Goal: Task Accomplishment & Management: Complete application form

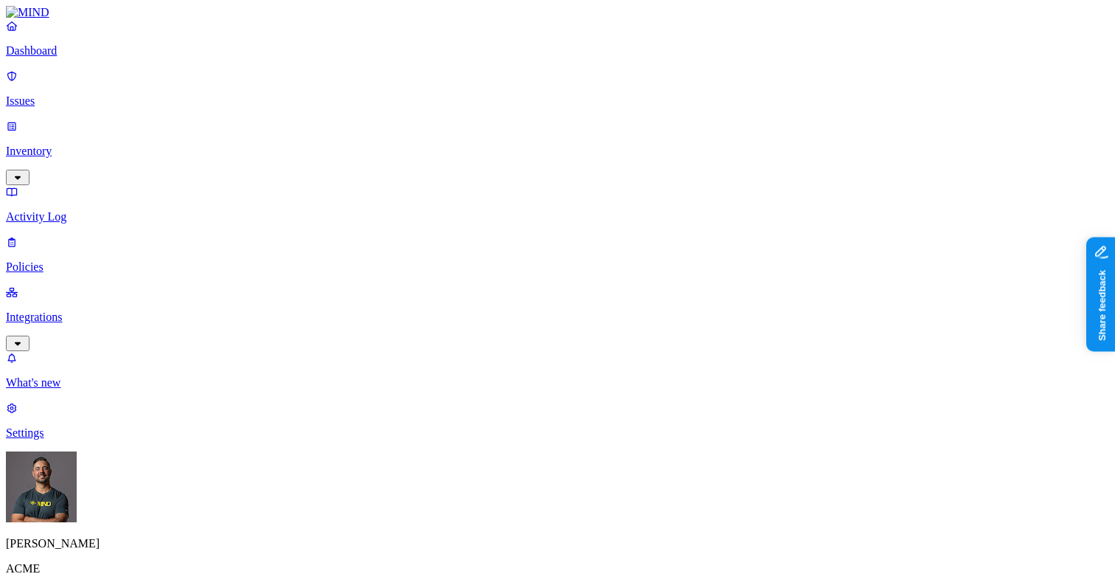
scroll to position [590, 0]
click at [68, 58] on p "Dashboard" at bounding box center [557, 50] width 1103 height 13
click at [62, 144] on p "Inventory" at bounding box center [557, 150] width 1103 height 13
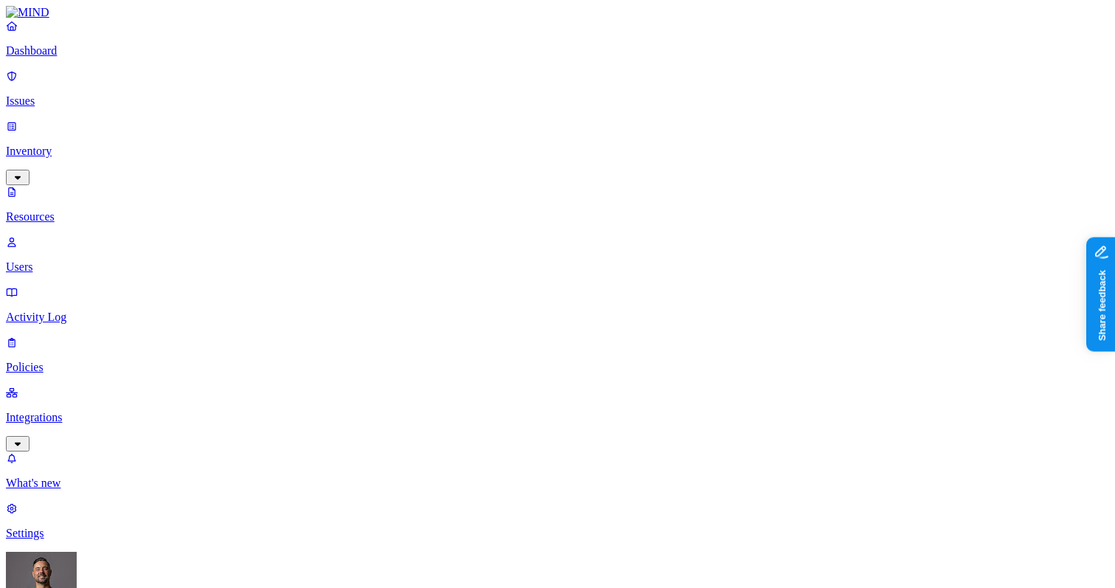
click at [74, 260] on p "Users" at bounding box center [557, 266] width 1103 height 13
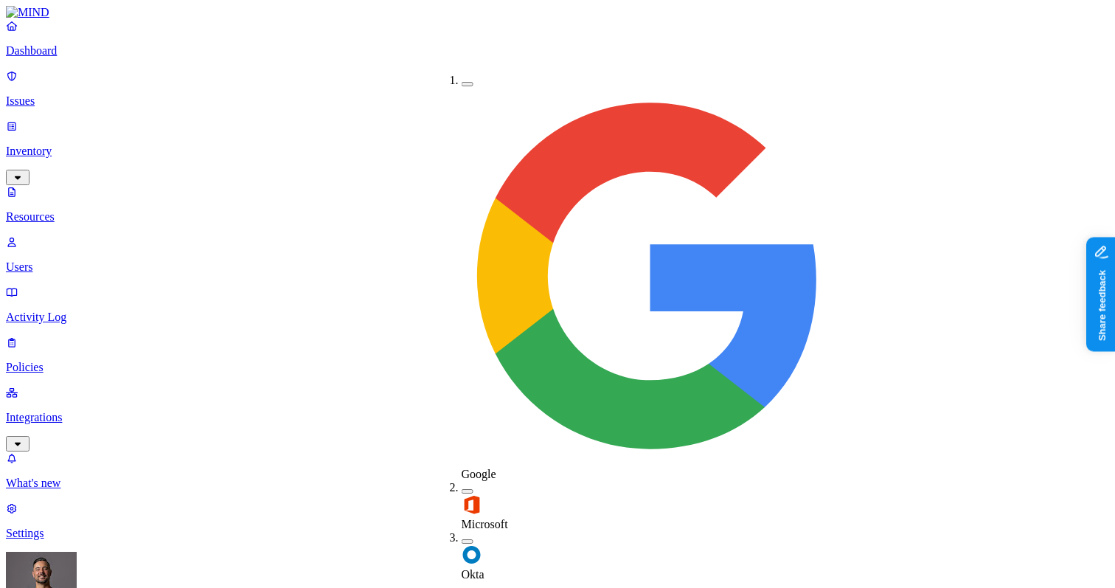
click at [461, 539] on button "button" at bounding box center [467, 541] width 12 height 4
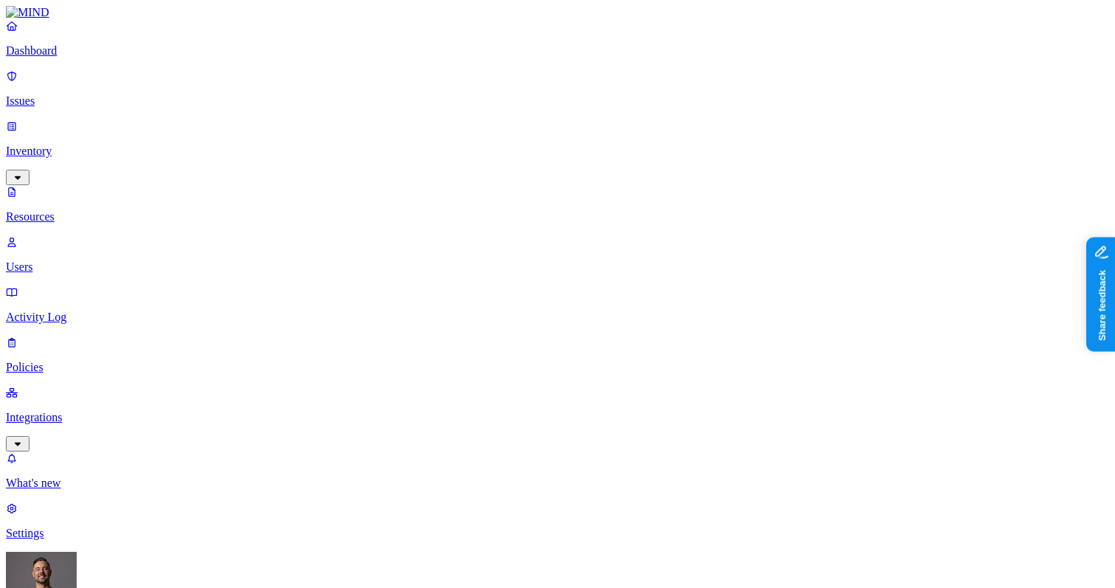
click at [70, 58] on p "Dashboard" at bounding box center [557, 50] width 1103 height 13
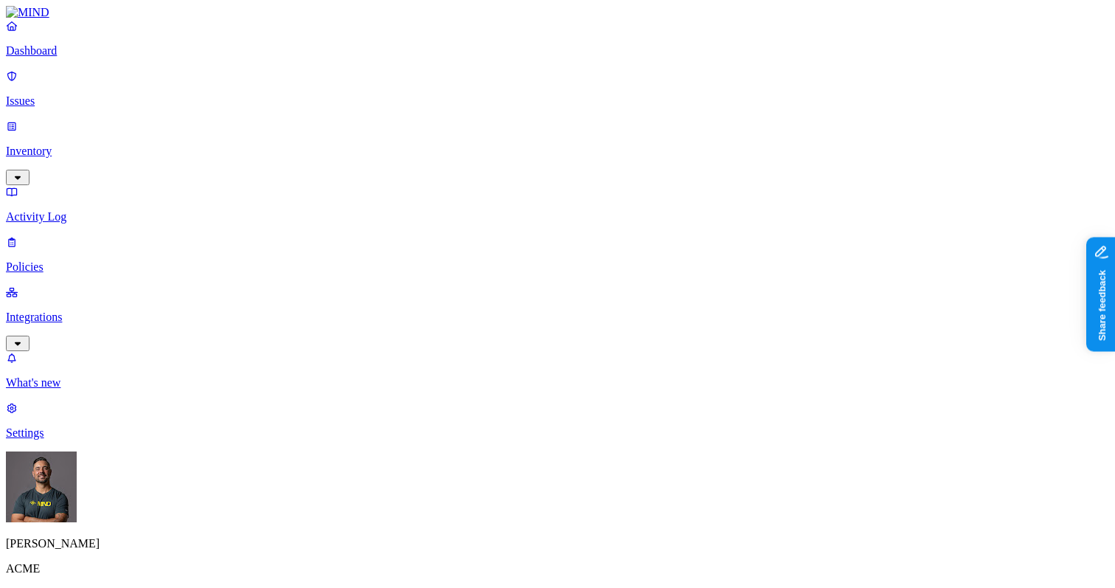
click at [80, 310] on p "Integrations" at bounding box center [557, 316] width 1103 height 13
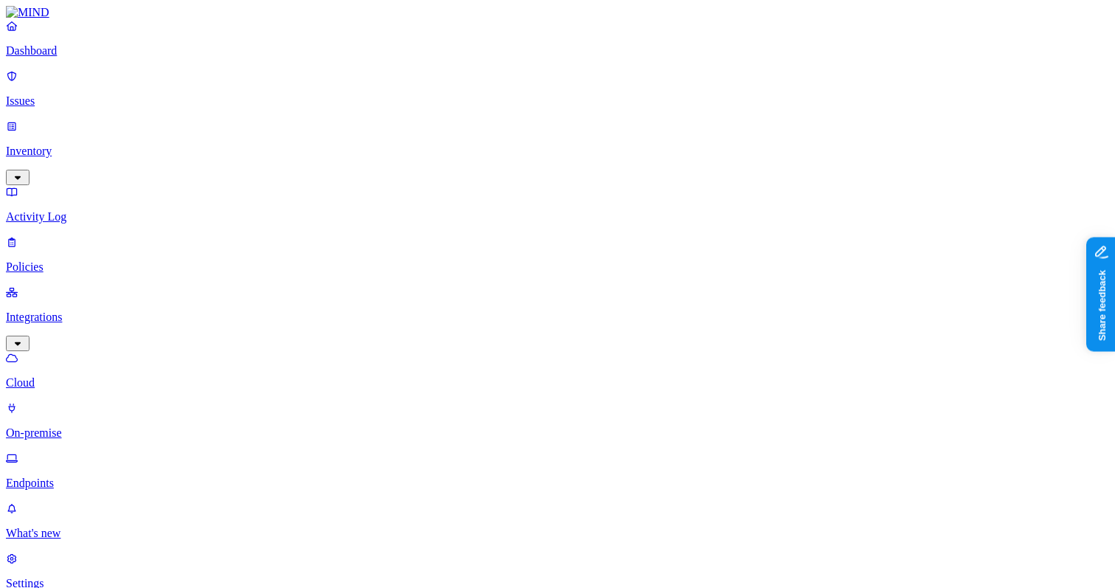
click at [55, 58] on p "Dashboard" at bounding box center [557, 50] width 1103 height 13
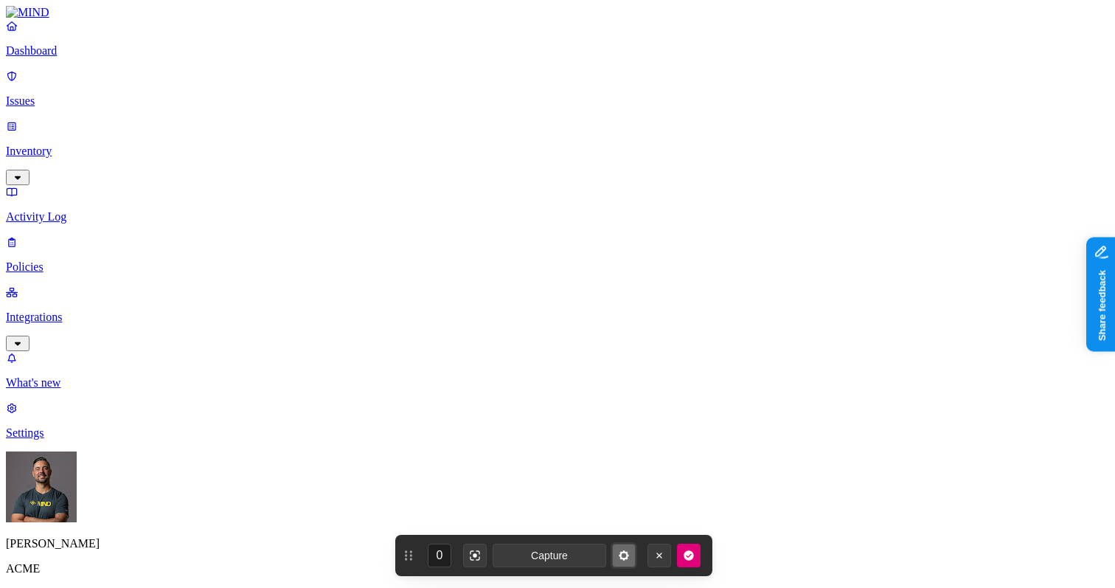
click at [621, 553] on icon "button" at bounding box center [624, 555] width 10 height 10
click at [620, 553] on icon "button" at bounding box center [624, 555] width 10 height 10
click at [470, 556] on icon "button" at bounding box center [475, 555] width 12 height 12
click at [551, 554] on span "Capture" at bounding box center [549, 555] width 37 height 12
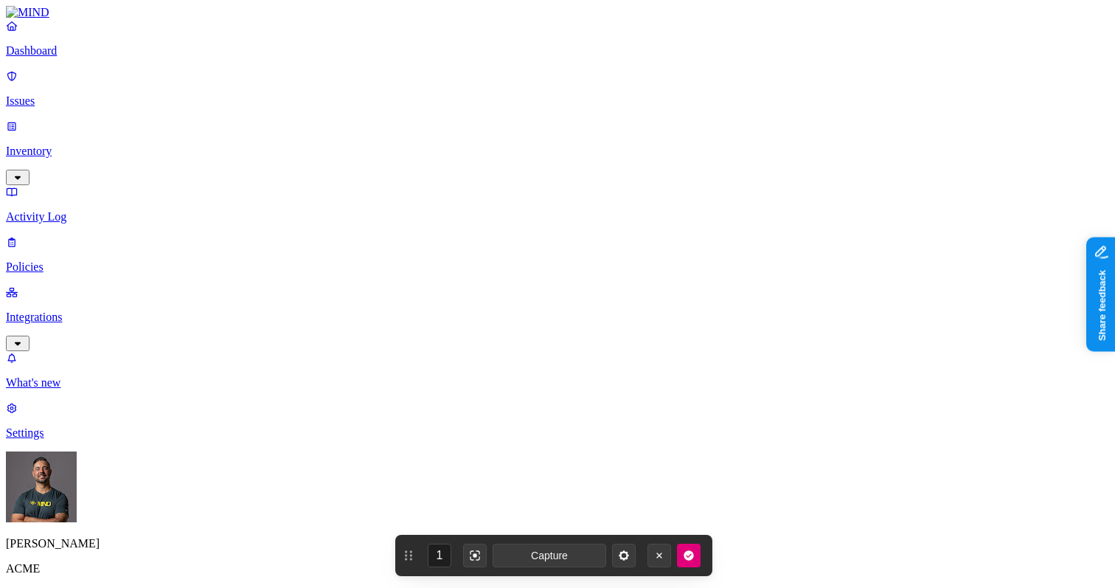
click at [77, 310] on p "Integrations" at bounding box center [557, 316] width 1103 height 13
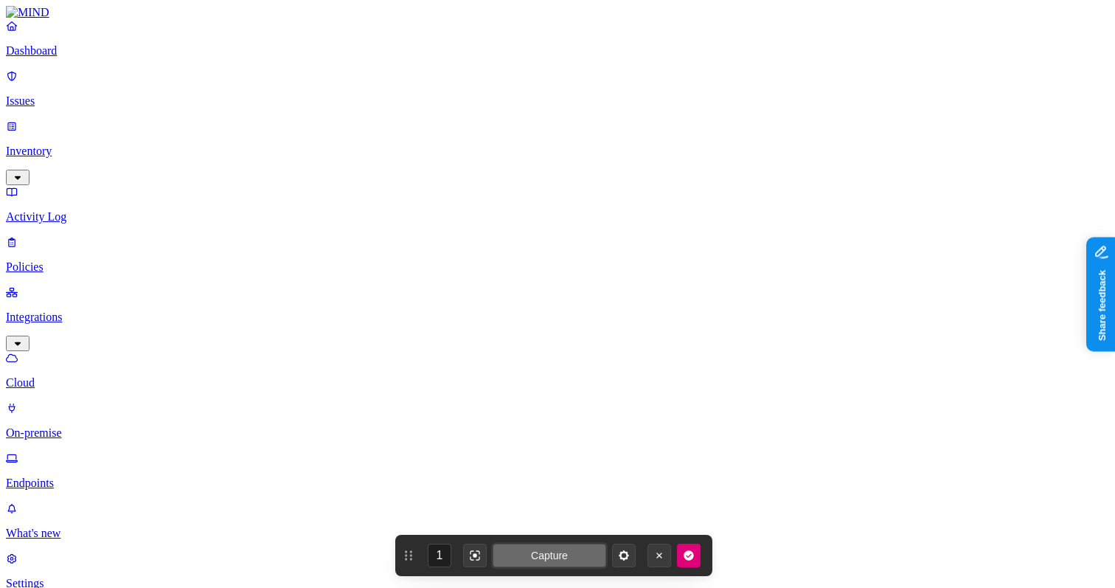
click at [546, 549] on span "Capture" at bounding box center [549, 555] width 37 height 12
click at [541, 554] on span "Capture" at bounding box center [549, 555] width 37 height 12
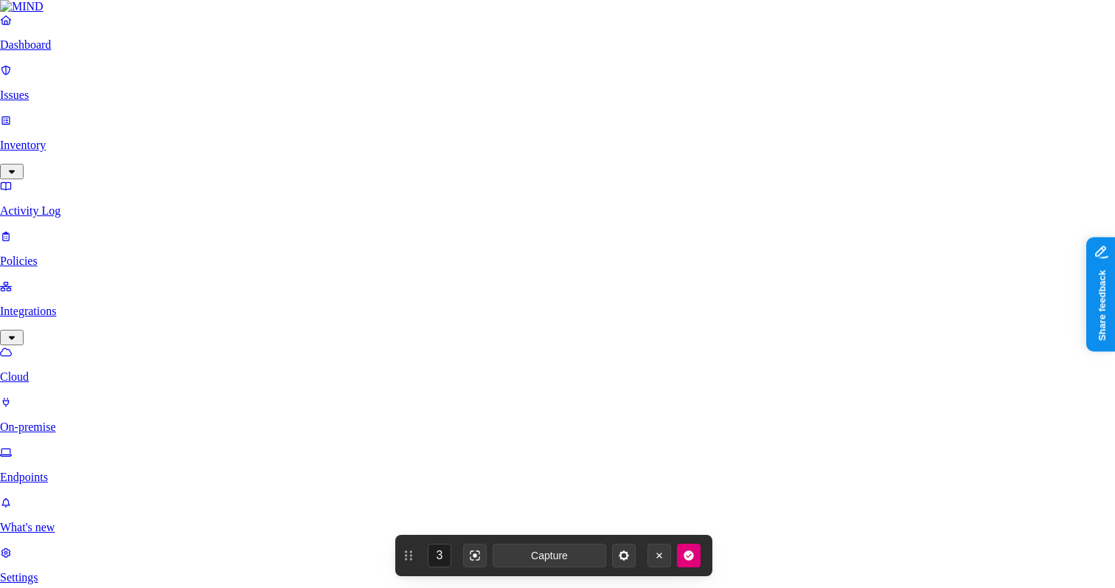
paste input "0oa1exampleABC123def4"
type input "0oa1exampleABC123def4"
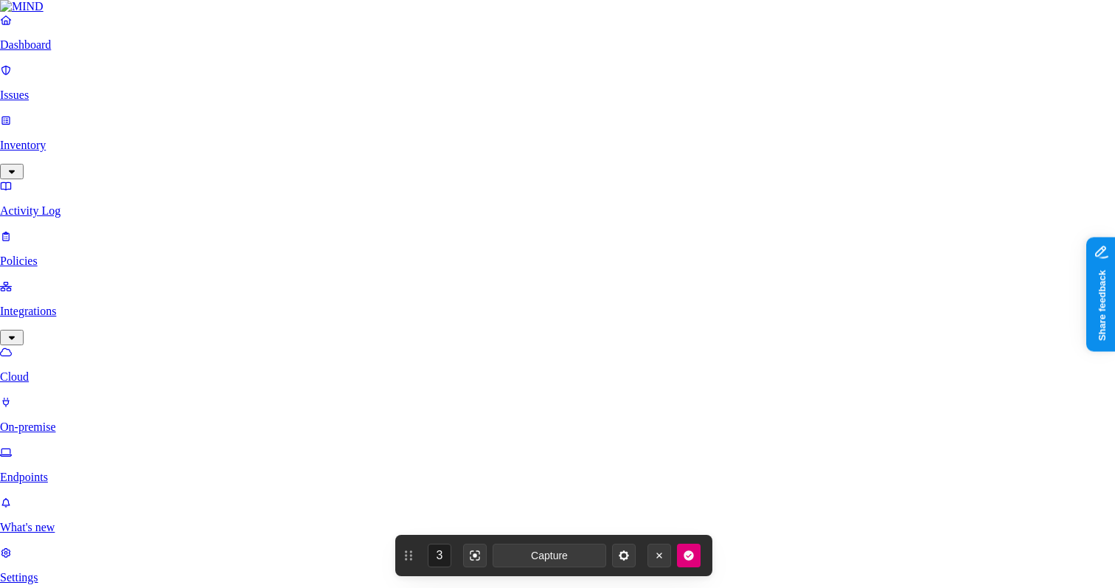
type input "ACME Okta"
type input "[URL][DOMAIN_NAME]"
paste input "0oa1exampleABC123def4"
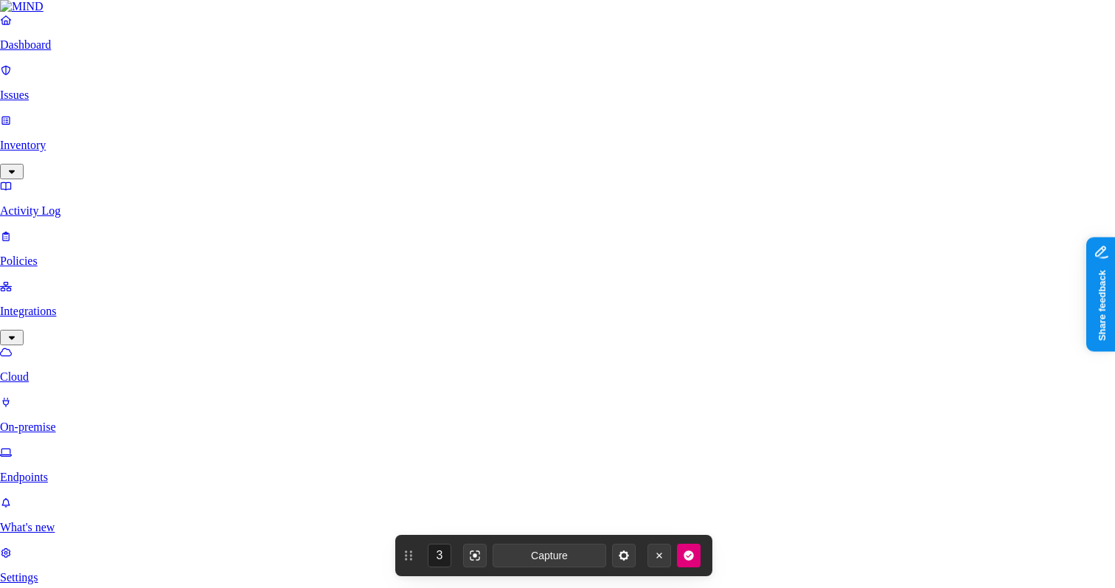
paste input "Qx7nD8lP-3kZ4yR2-Mt6vN0bW-5fJ1uG9-Hr8cL2aE-7sV4xY0-Kt3pM6qN-1dZ9jB5"
type input "Qx7nD8lP-3kZ4yR2-Mt6vN0bW-5fJ1uG9-Hr8cL2aE-7sV4xY0-Kt3pM6qN-1dZ9jB5"
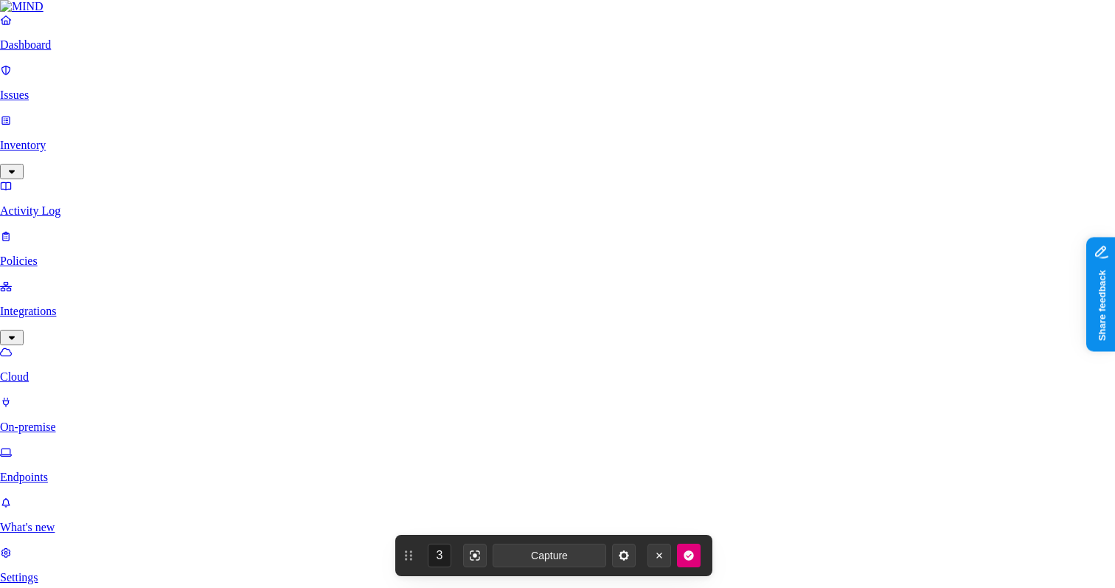
type input "Qx7nD8lP-3kZ4yR2-Mt6vN0bW-5fJ1uG9-Hr8cL2aE-7sV4xY0-Kt3pM6qN-1dZx"
click at [553, 557] on span "Capture" at bounding box center [549, 555] width 37 height 12
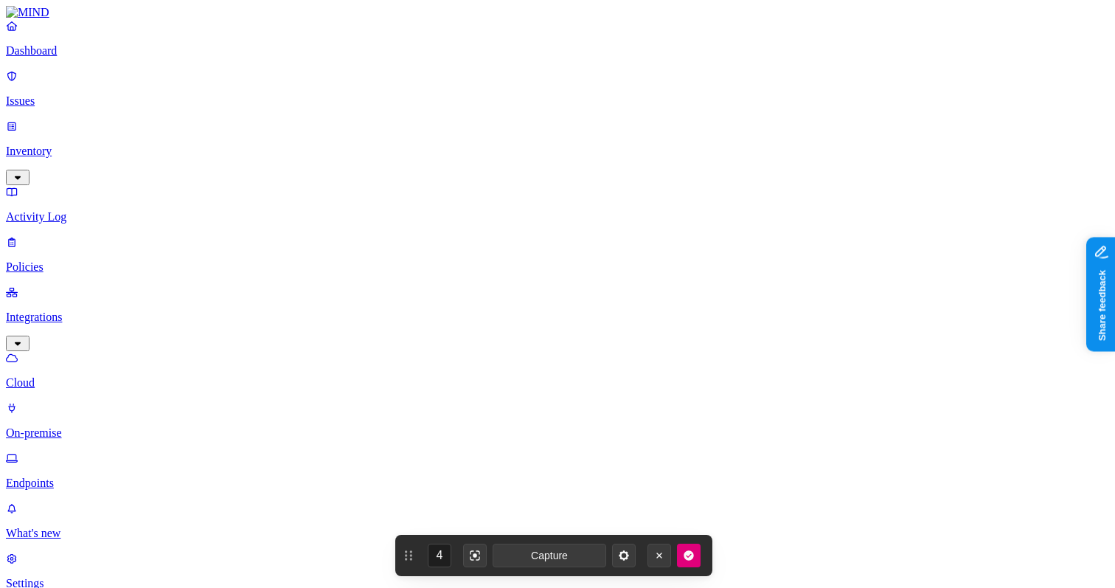
click at [52, 144] on p "Inventory" at bounding box center [557, 150] width 1103 height 13
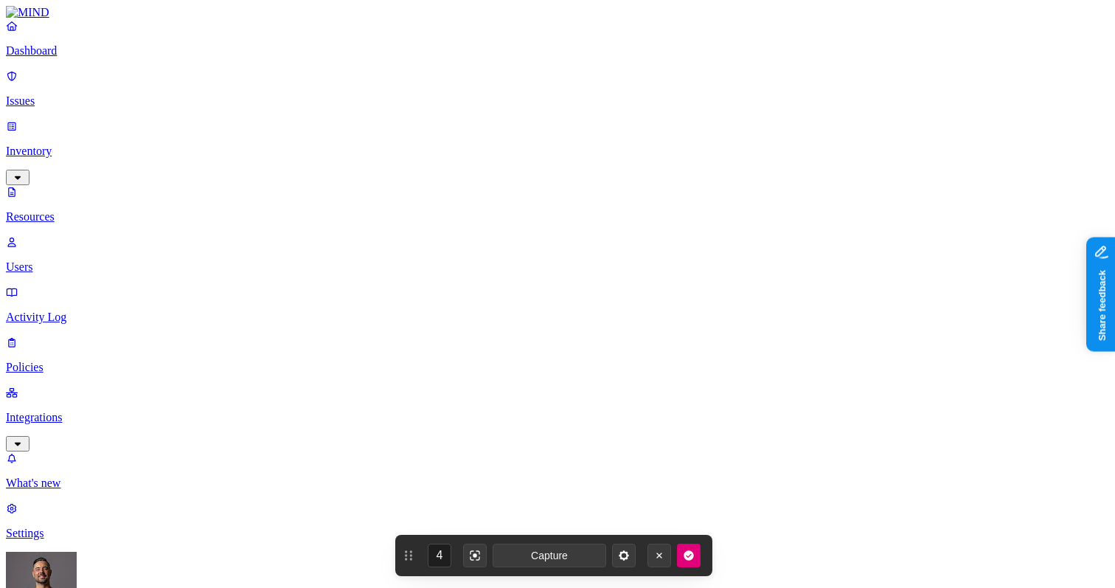
click at [69, 235] on link "Users" at bounding box center [557, 254] width 1103 height 38
drag, startPoint x: 417, startPoint y: 45, endPoint x: 415, endPoint y: 58, distance: 13.4
drag, startPoint x: 473, startPoint y: 47, endPoint x: 485, endPoint y: 49, distance: 11.9
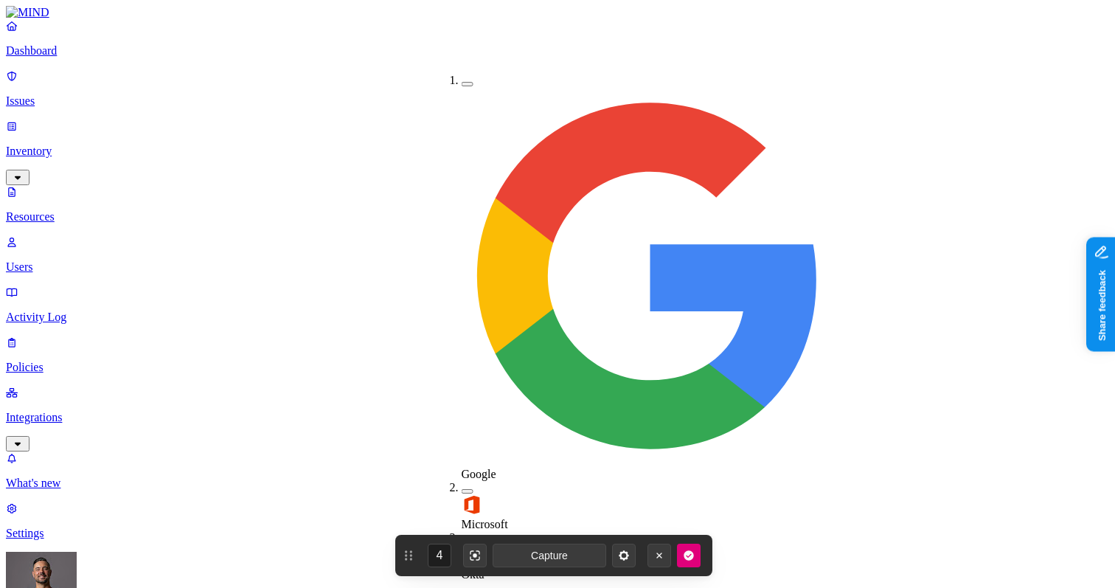
click at [476, 568] on span "Okta" at bounding box center [472, 574] width 23 height 13
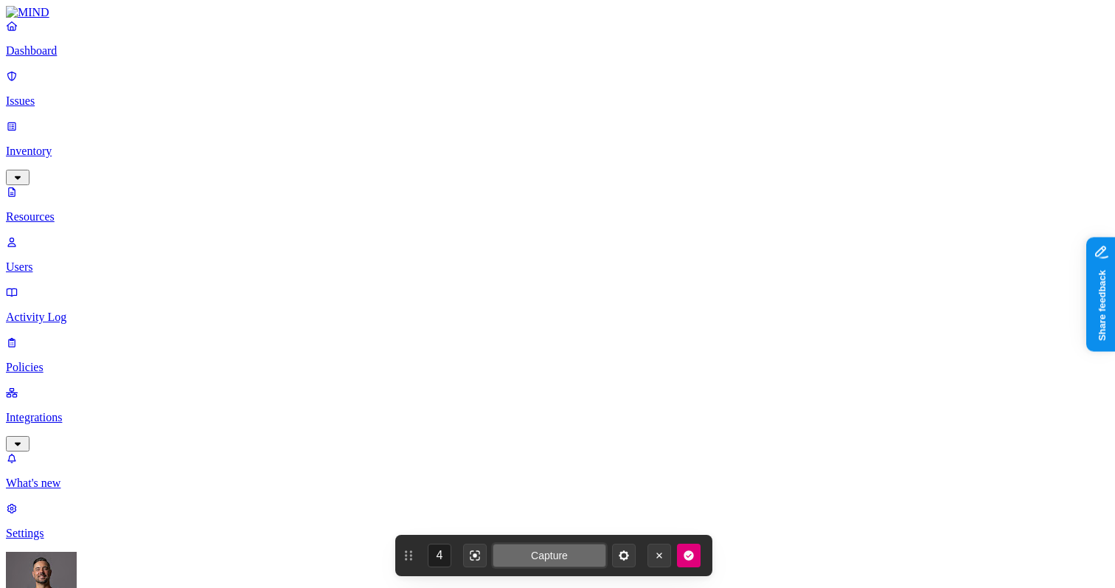
click at [541, 557] on span "Capture" at bounding box center [549, 555] width 37 height 12
click at [60, 360] on p "Policies" at bounding box center [557, 366] width 1103 height 13
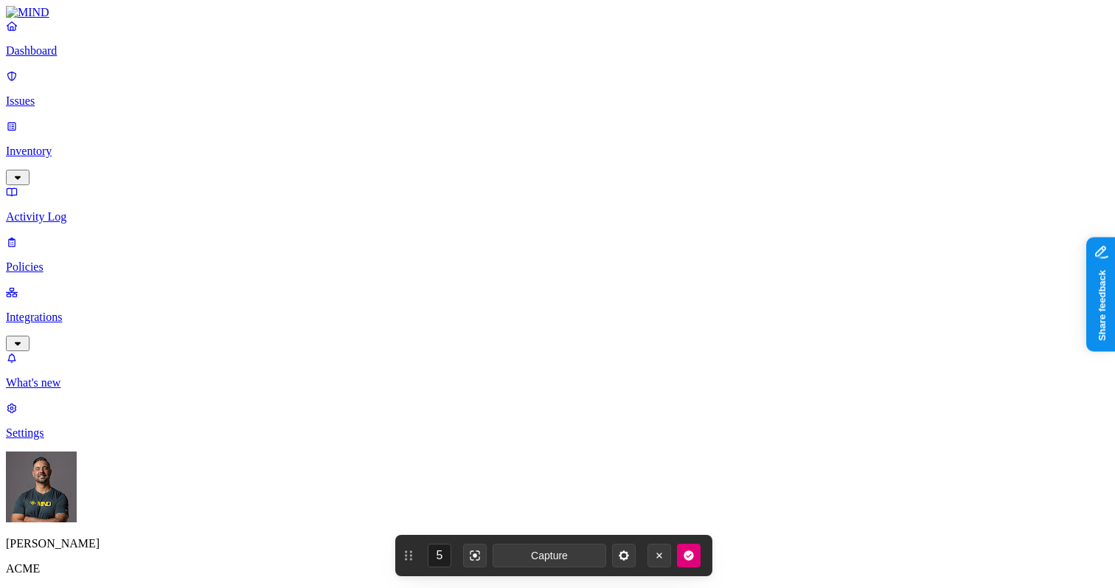
type input "PHI to GenAI"
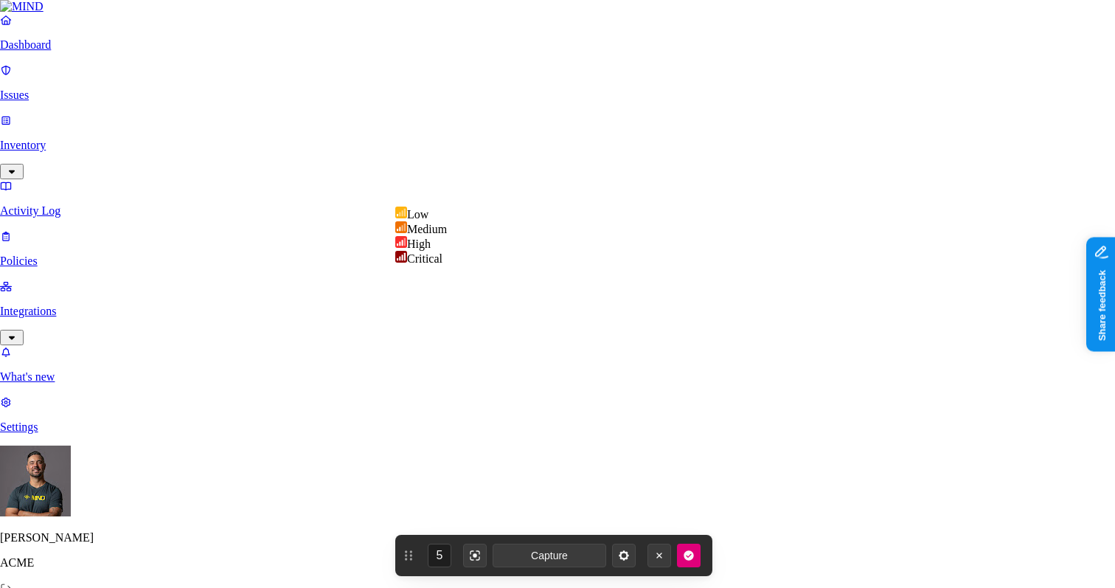
select select "3"
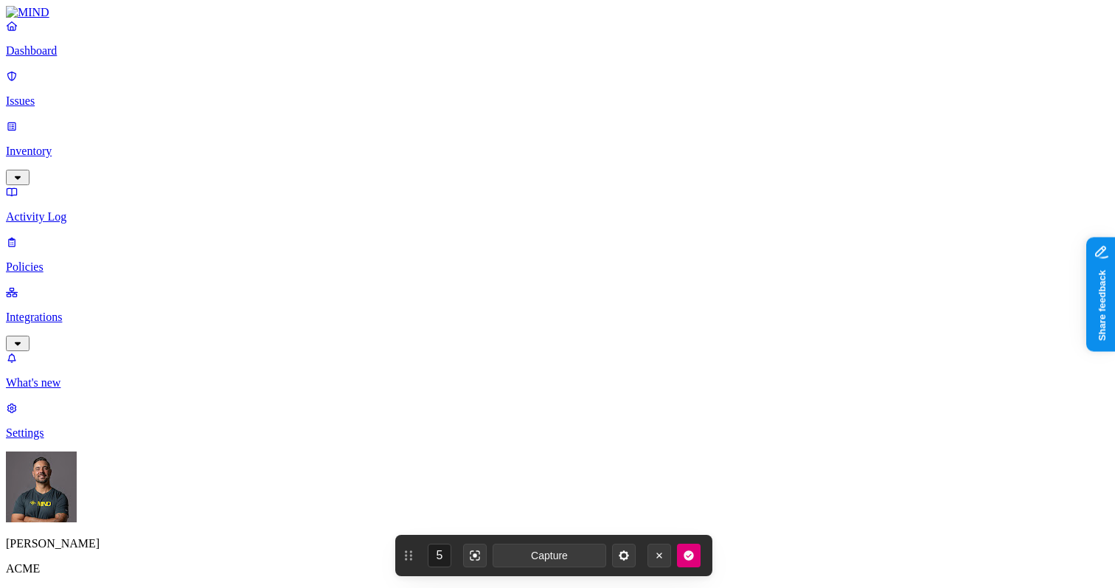
scroll to position [484, 0]
click at [505, 184] on label "Classification" at bounding box center [485, 178] width 65 height 13
click at [464, 286] on button "button" at bounding box center [459, 284] width 12 height 4
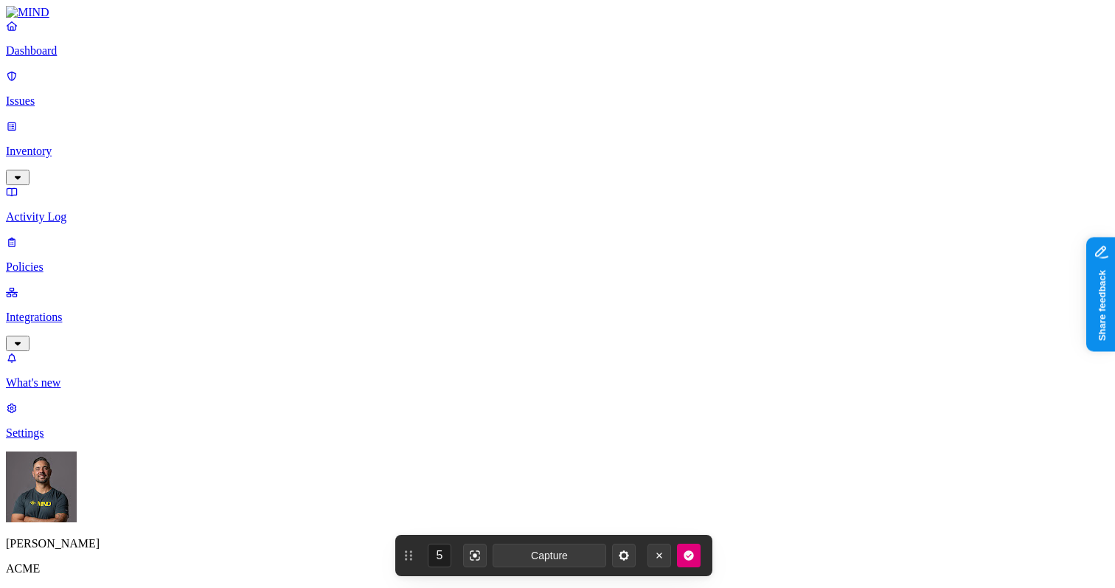
click at [508, 245] on label "Web Category" at bounding box center [499, 247] width 43 height 26
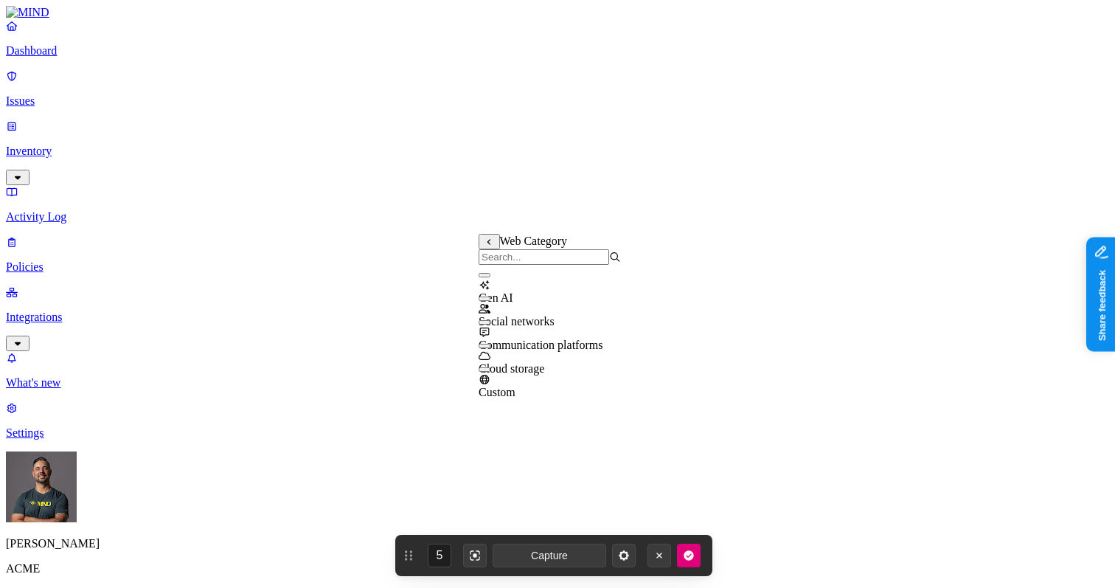
drag, startPoint x: 290, startPoint y: 236, endPoint x: 304, endPoint y: 237, distance: 14.8
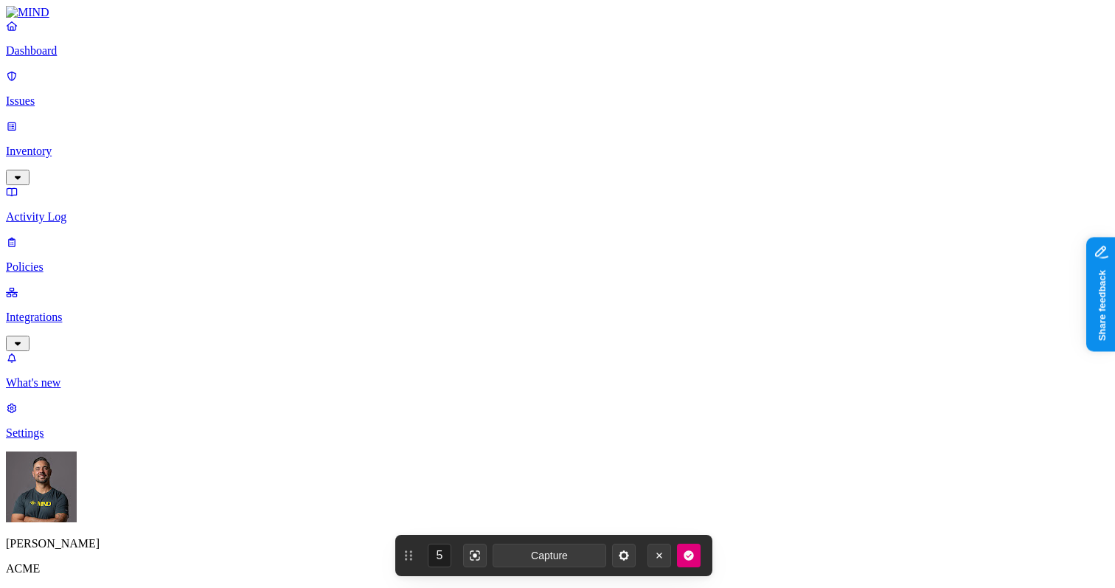
click at [522, 320] on label "Web Category" at bounding box center [499, 309] width 43 height 26
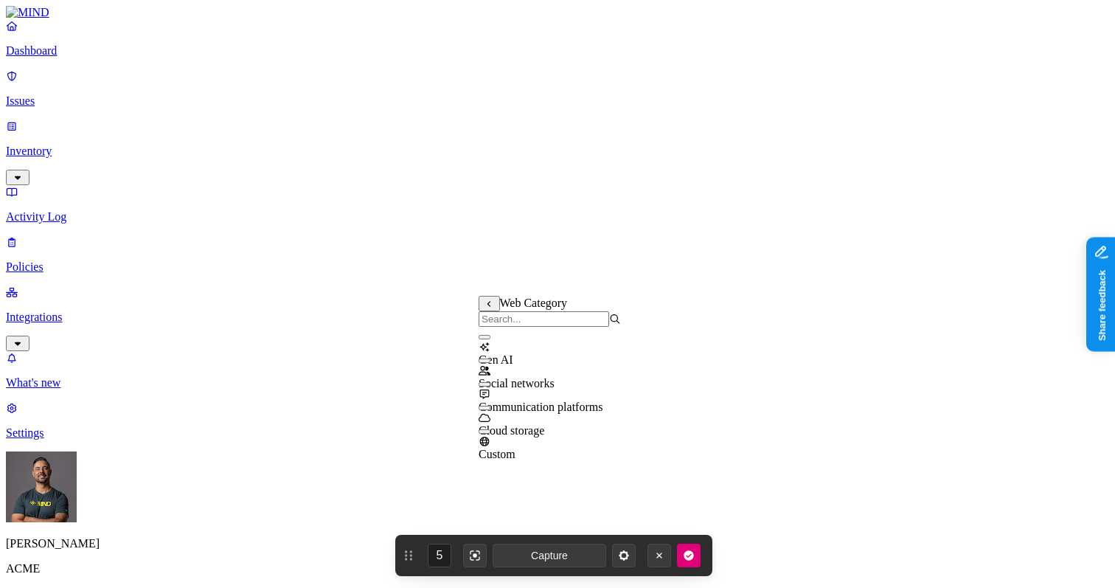
click at [489, 359] on div "Gen AI" at bounding box center [549, 347] width 142 height 40
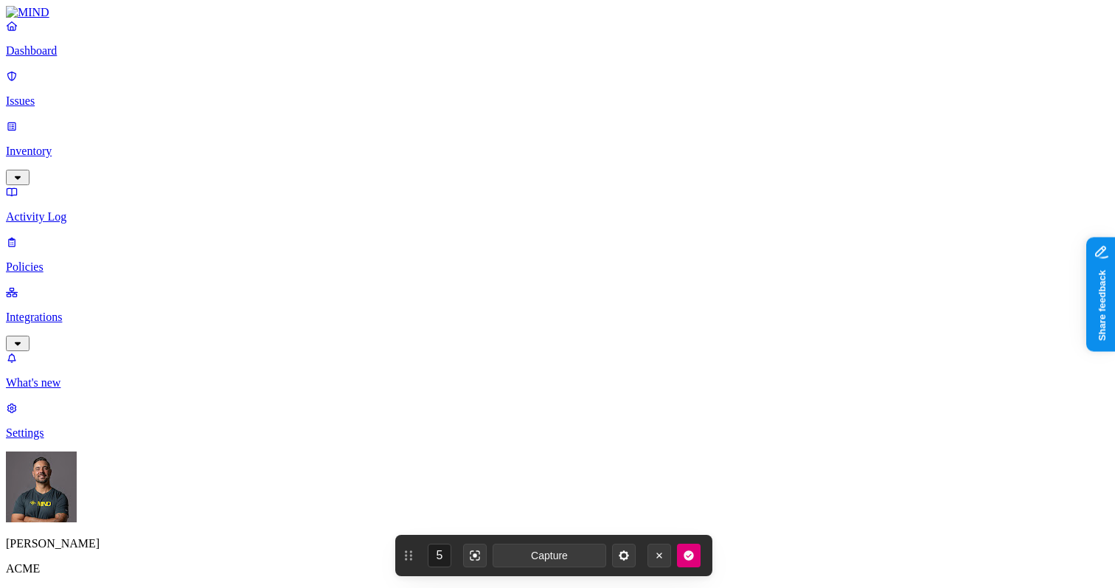
click at [501, 417] on label "Groups" at bounding box center [485, 411] width 35 height 13
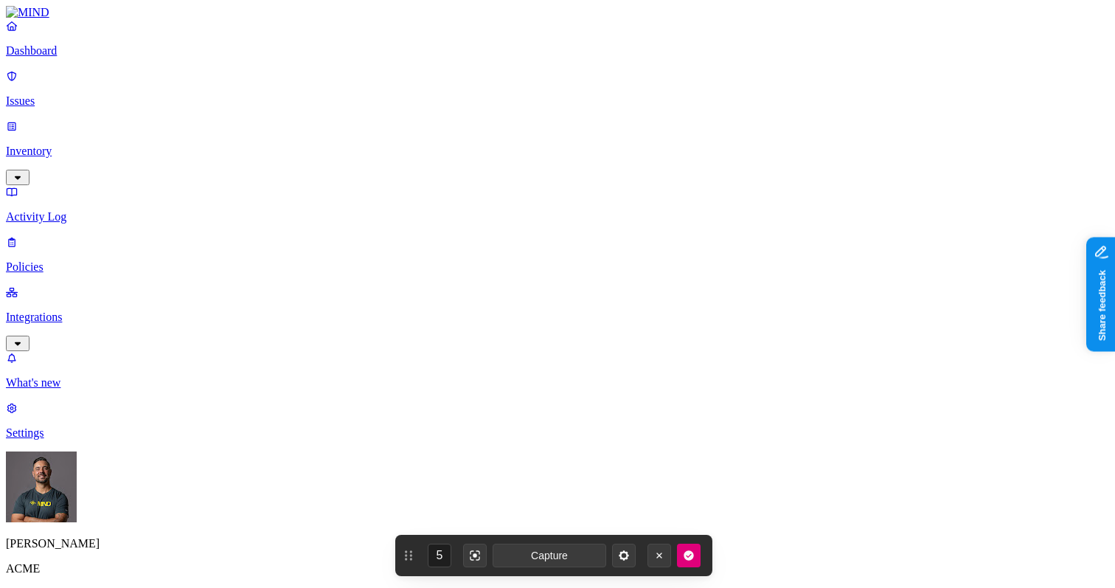
scroll to position [883, 0]
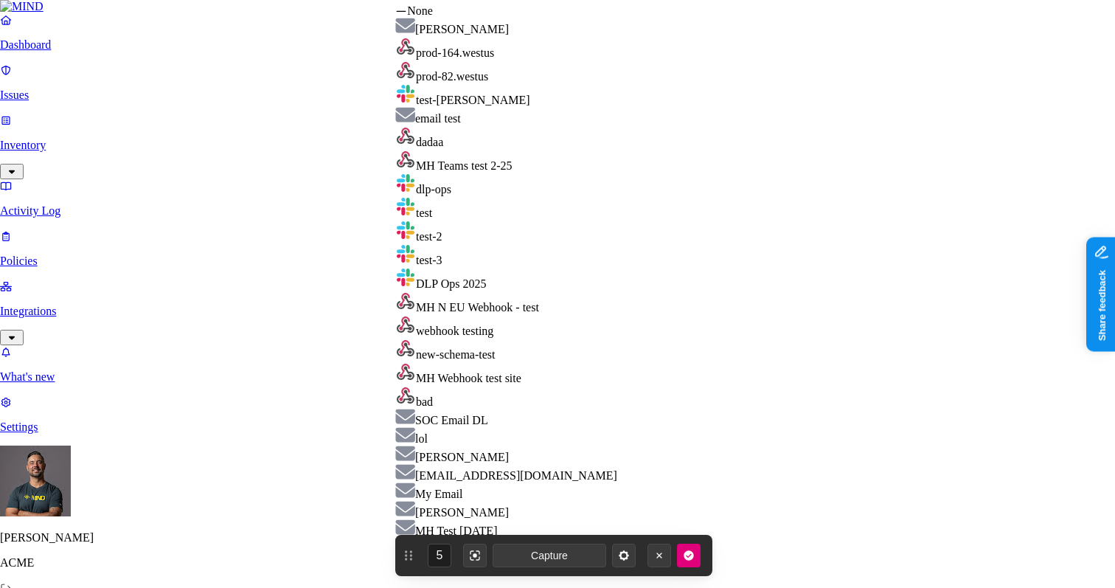
select select "01917527-5d6b-77bc-85a1-b44119ff008d"
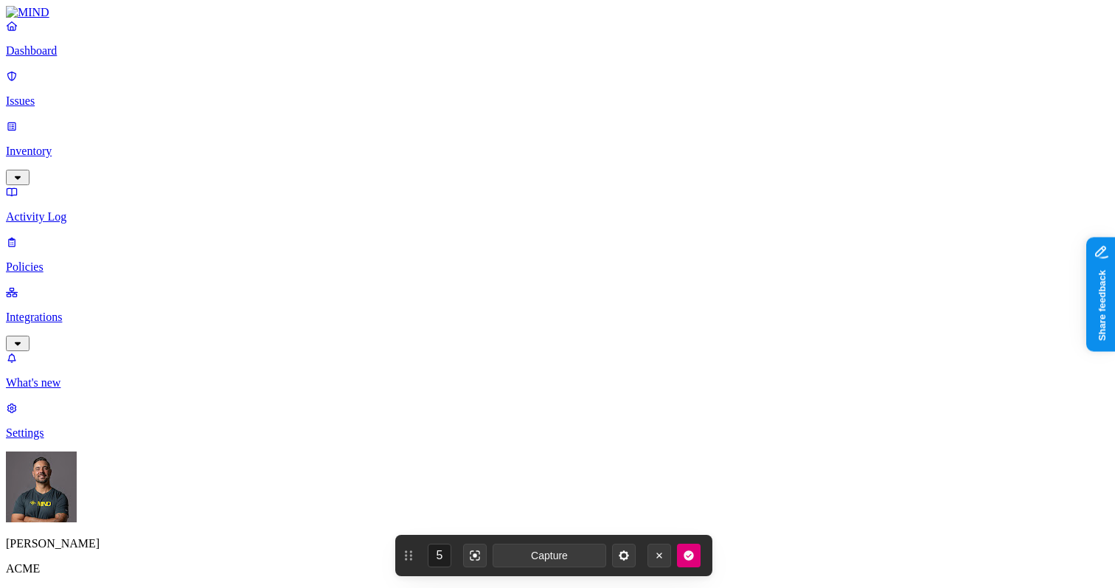
scroll to position [950, 0]
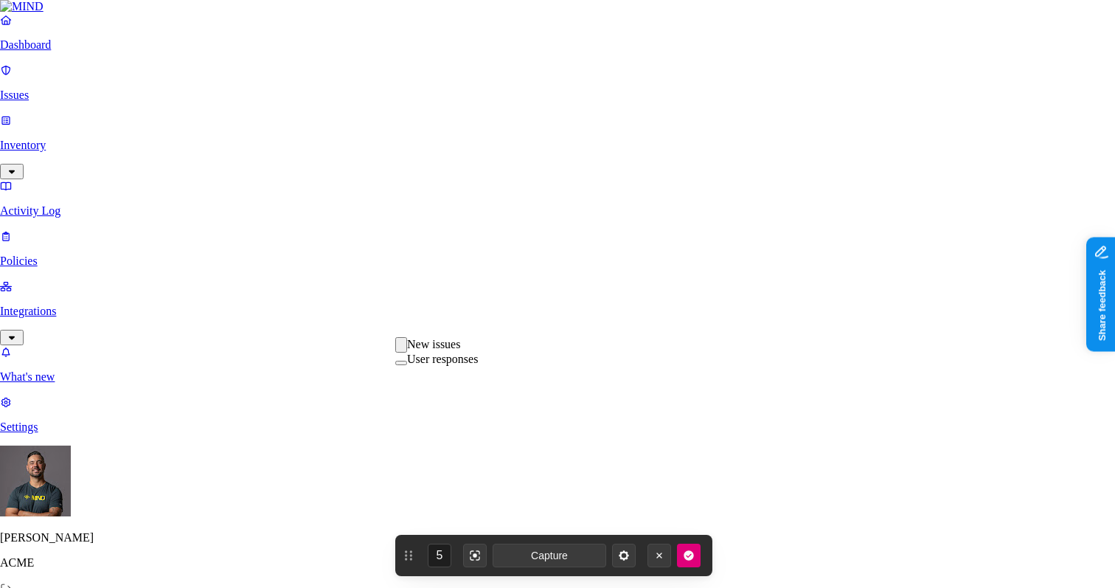
click at [451, 350] on label "New issues" at bounding box center [433, 344] width 53 height 13
click at [450, 366] on label "User responses" at bounding box center [442, 359] width 71 height 13
drag, startPoint x: 295, startPoint y: 376, endPoint x: 356, endPoint y: 374, distance: 61.2
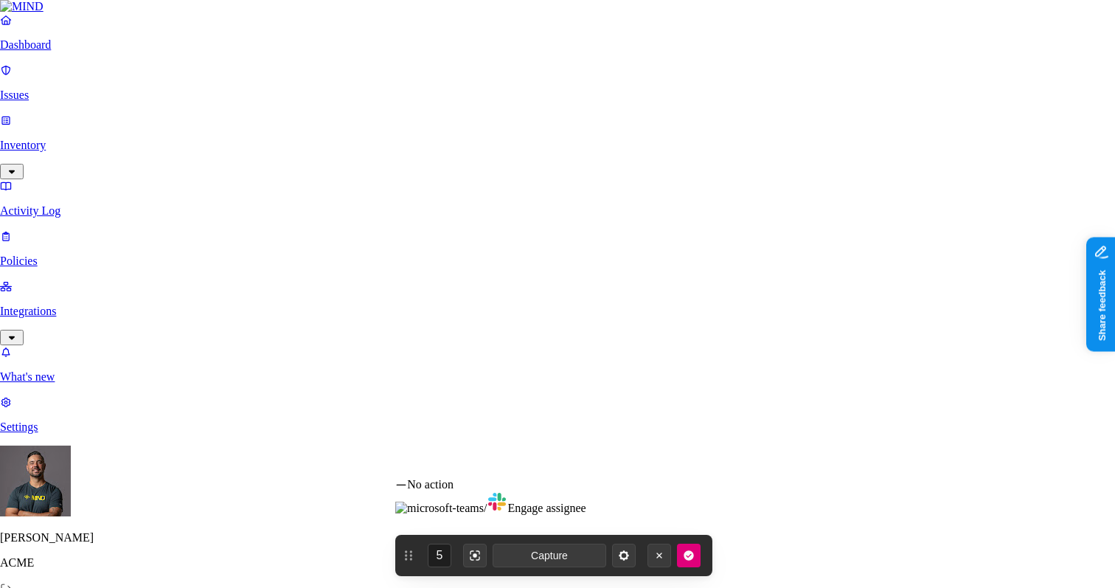
select select "1"
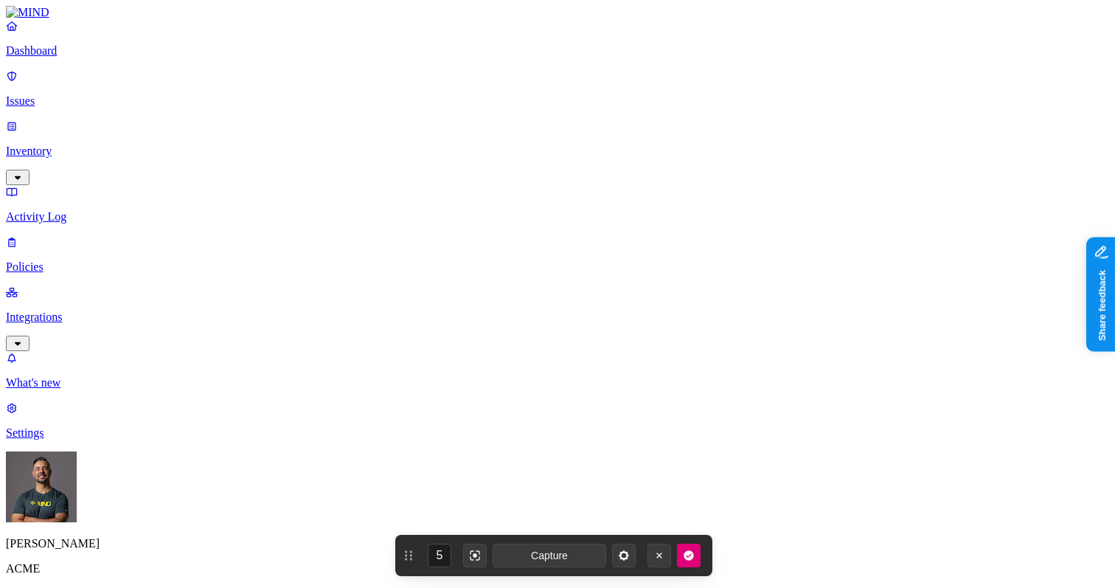
click at [536, 558] on span "Capture" at bounding box center [549, 555] width 37 height 12
click at [687, 557] on icon "button" at bounding box center [688, 555] width 10 height 10
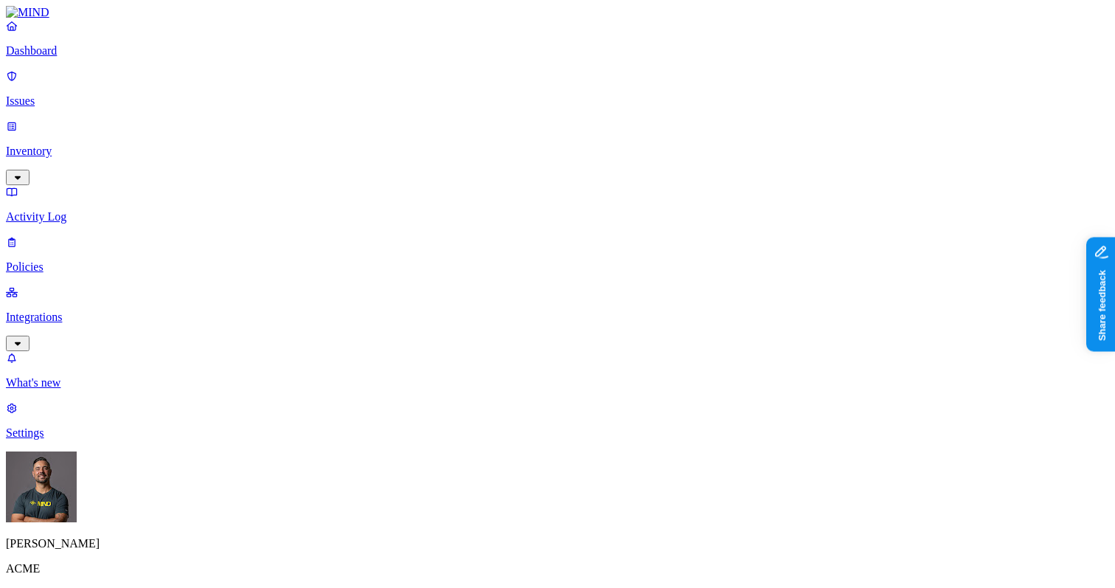
click at [57, 310] on p "Integrations" at bounding box center [557, 316] width 1103 height 13
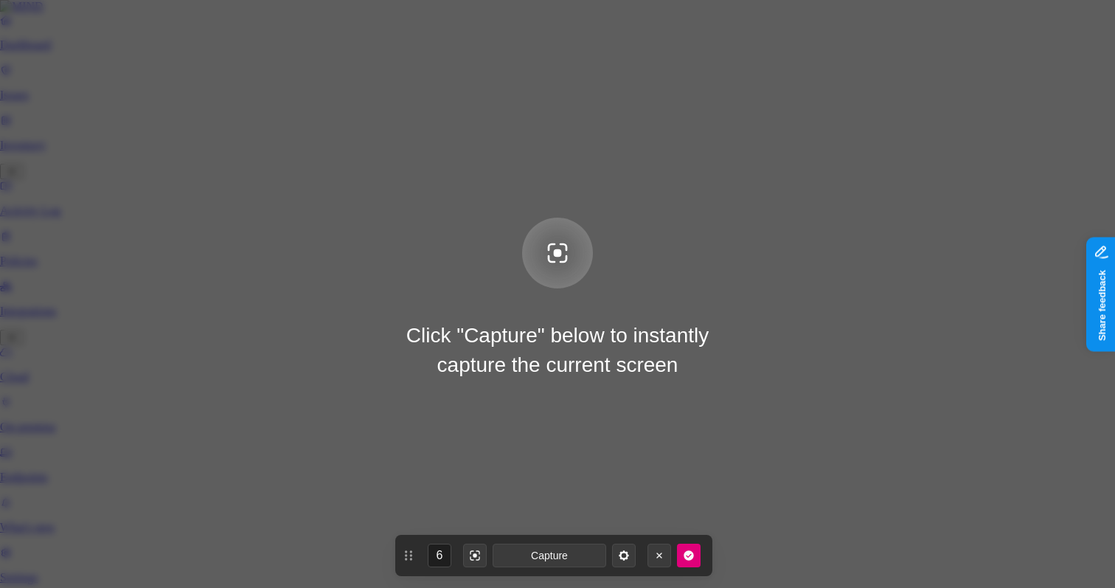
click at [647, 271] on div "Click "Capture" below to instantly capture the current screen" at bounding box center [557, 294] width 1115 height 588
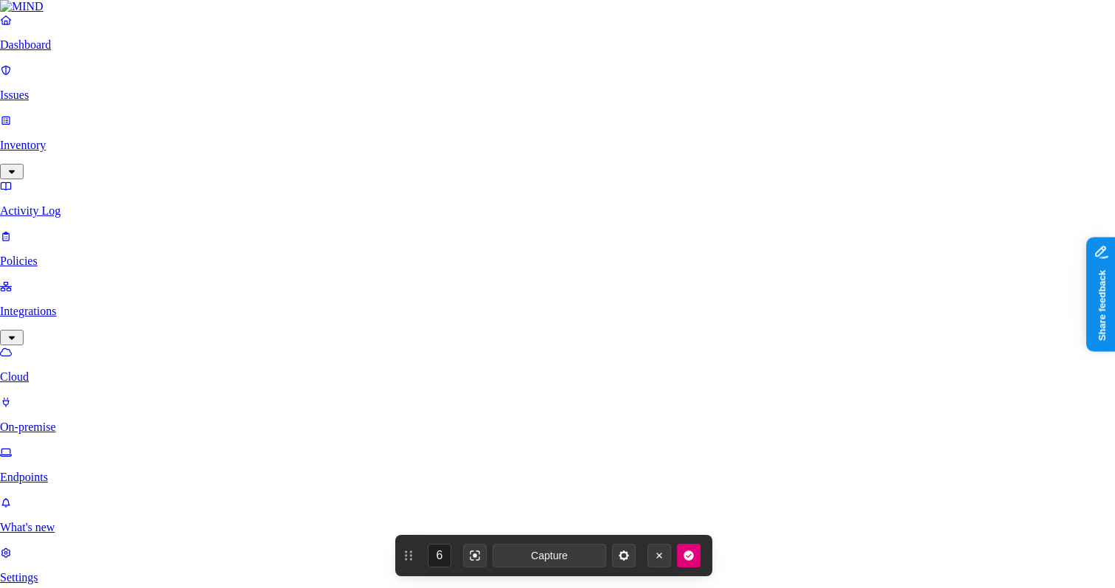
type input "ACME Okta"
type input "[URL][DOMAIN_NAME]"
paste input "0oa1exampleABC123def4"
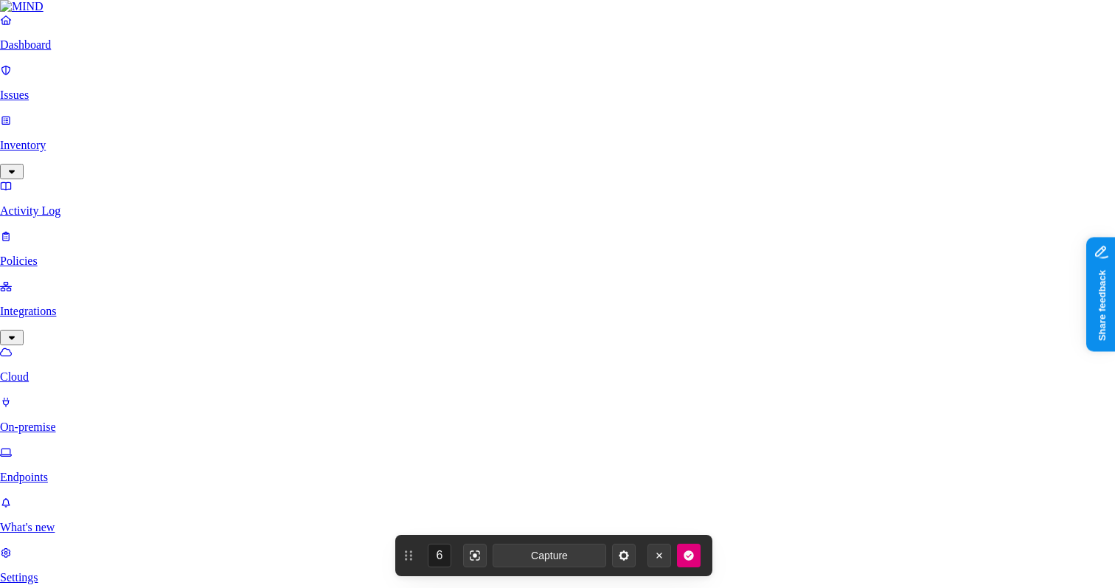
type input "0oa1exampleABC123def4"
paste input "Qx7nD8lP-3kZ4yR2-Mt6vN0bW-5fJ1uG9-Hr8cL2aE-7sV4xY0-Kt3pM6qN-1dZ9jB5"
type input "Qx7nD8lP-3kZ4yR2-Mt6vN0bW-5fJ1uG9-Hr8cL2aE-7sV4xY0-Kt3pM6qN-1dZ9"
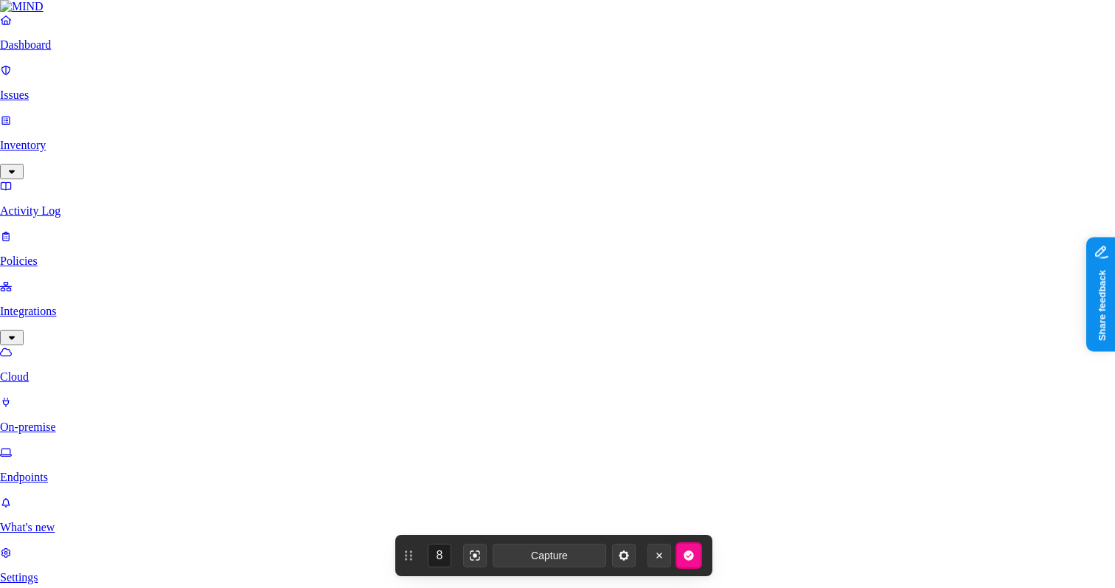
click at [686, 557] on icon "button" at bounding box center [688, 555] width 10 height 10
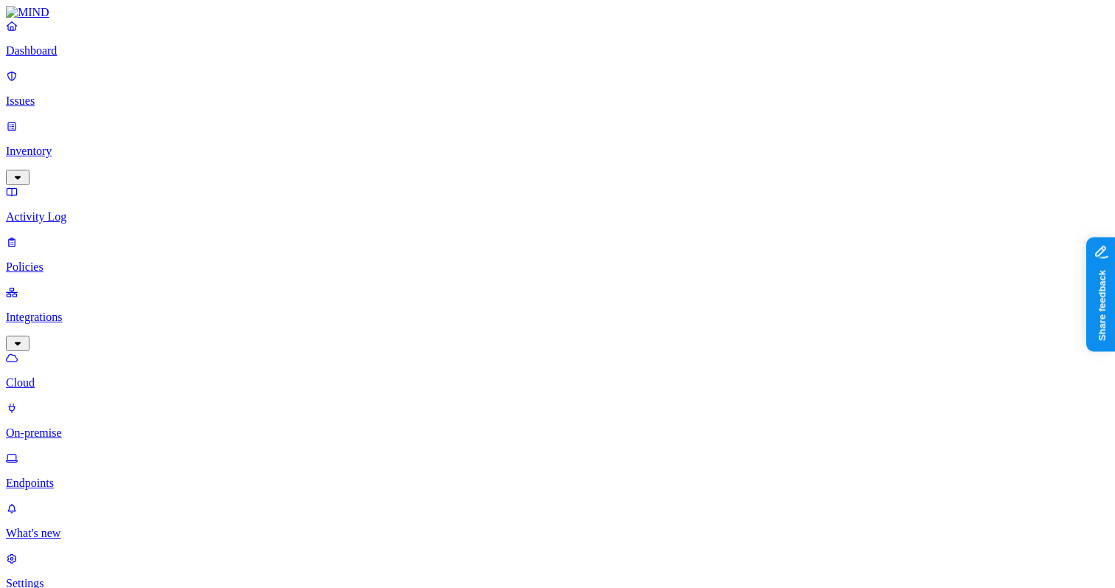
click at [47, 58] on p "Dashboard" at bounding box center [557, 50] width 1103 height 13
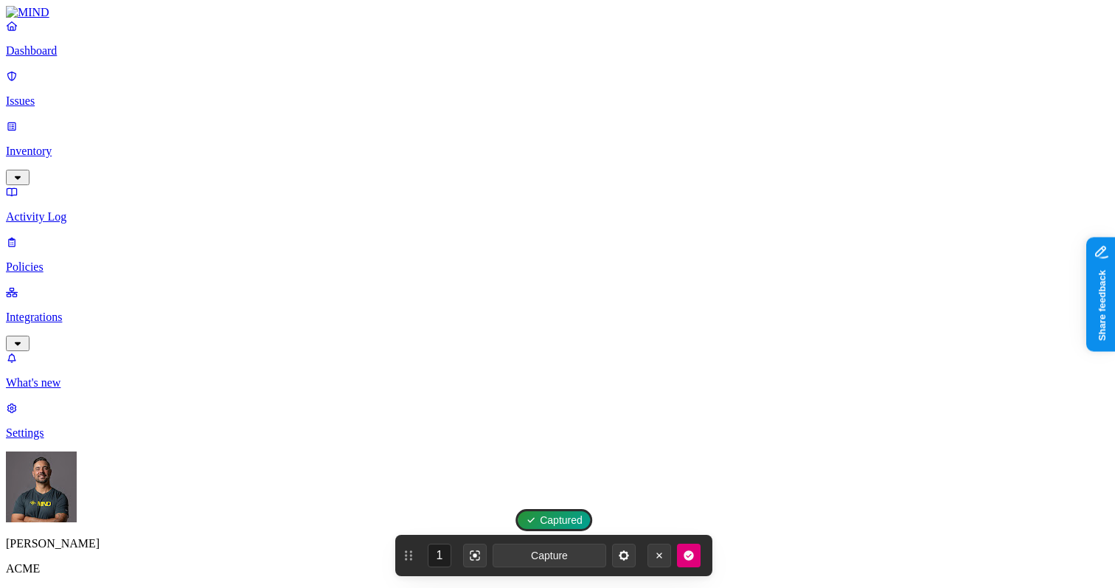
click at [44, 310] on p "Integrations" at bounding box center [557, 316] width 1103 height 13
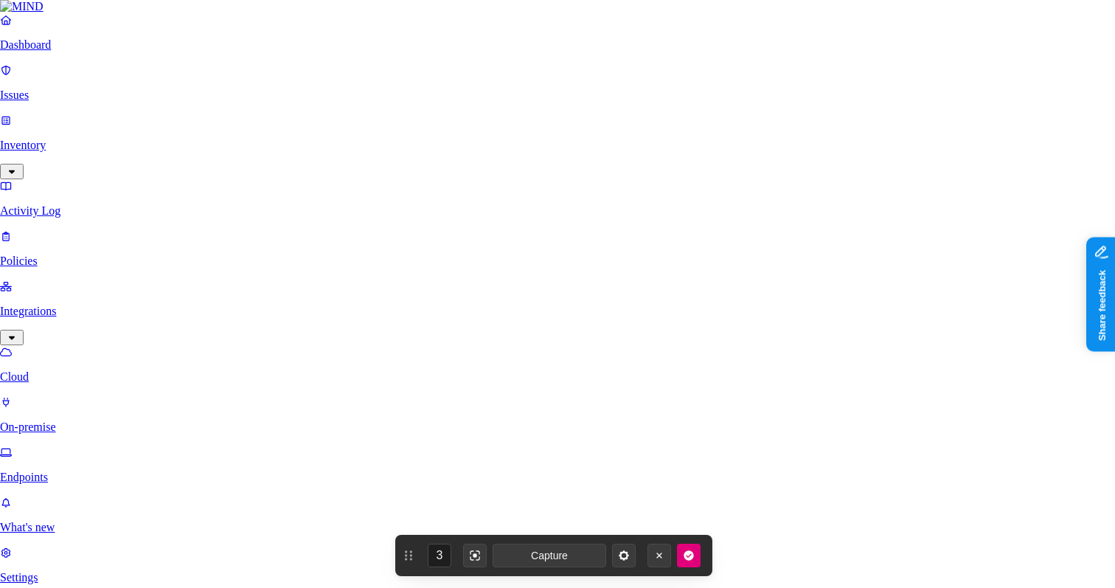
scroll to position [226, 0]
type input "ACME Okta"
type input "t"
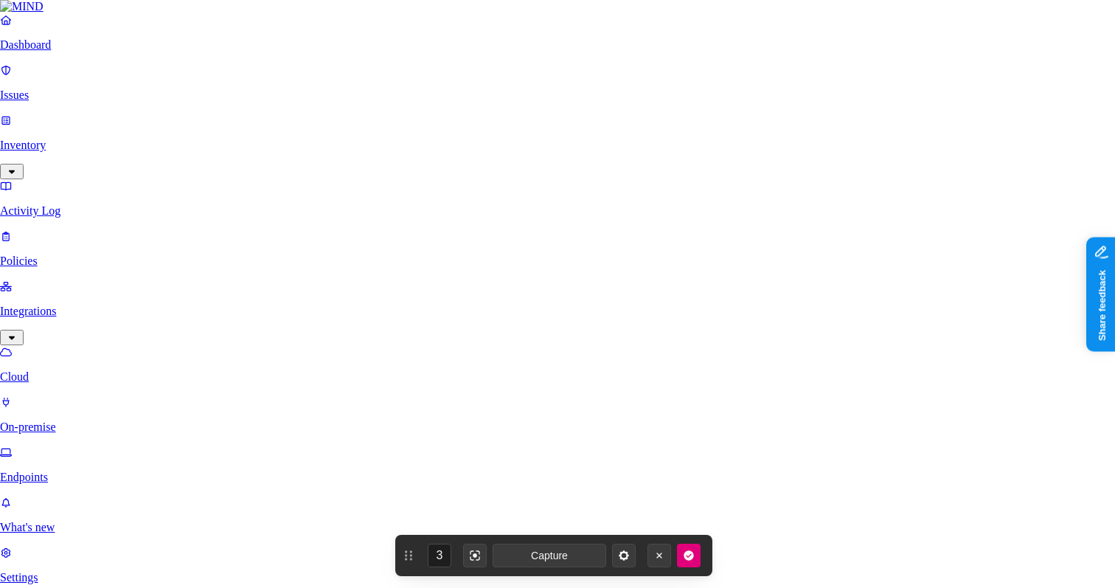
type input "g"
type input "[URL][DOMAIN_NAME]"
paste input "Qx7nD8lP-3kZ4yR2-Mt6vN0bW-5fJ1uG9-Hr8cL2aE-7sV4xY0-Kt3pM6qN-1dZ9jB5"
type input "Qx7nD8lP-3kZ4yR2-Mt6vN0bW-5fJ1uG9-Hr8cL2aE-7sV4xY0-Kt3pM6qN-1dZ9"
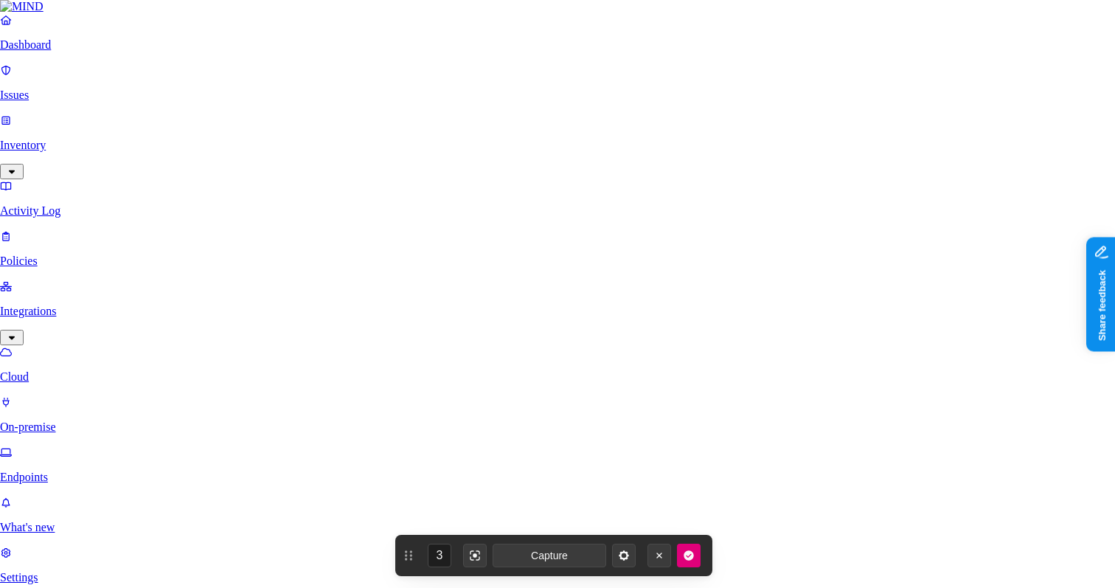
paste input "0oa1exampleABC123def4"
type input "0oa1exampleABC123def4"
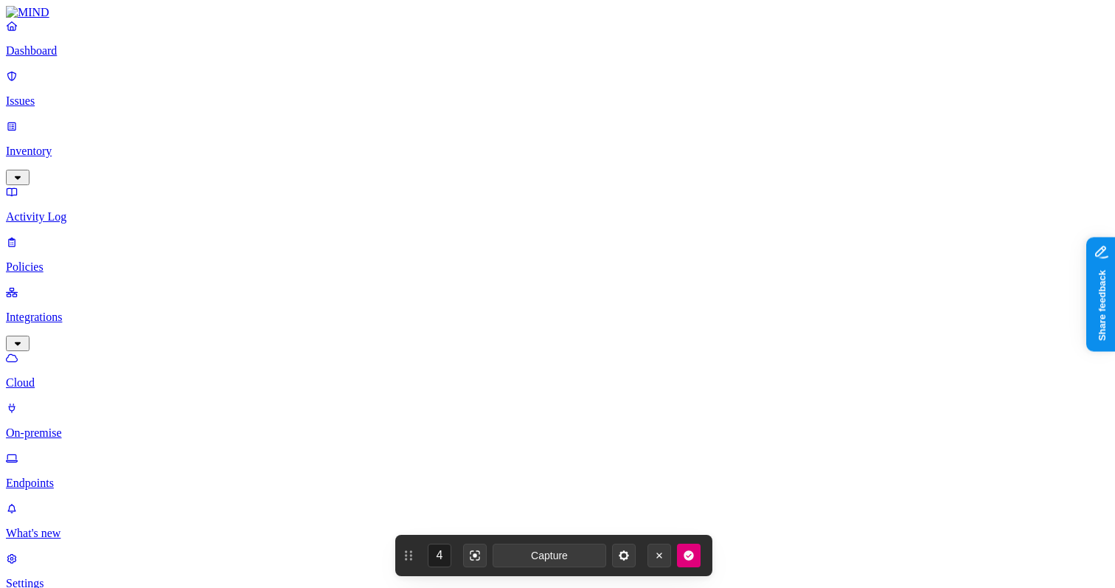
click at [60, 144] on p "Inventory" at bounding box center [557, 150] width 1103 height 13
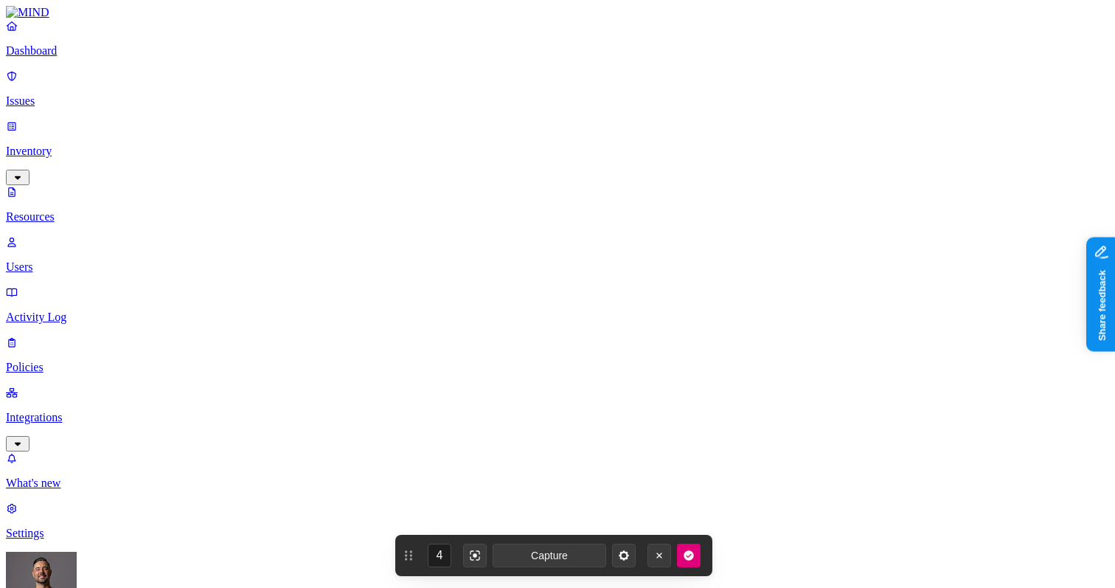
click at [88, 260] on p "Users" at bounding box center [557, 266] width 1103 height 13
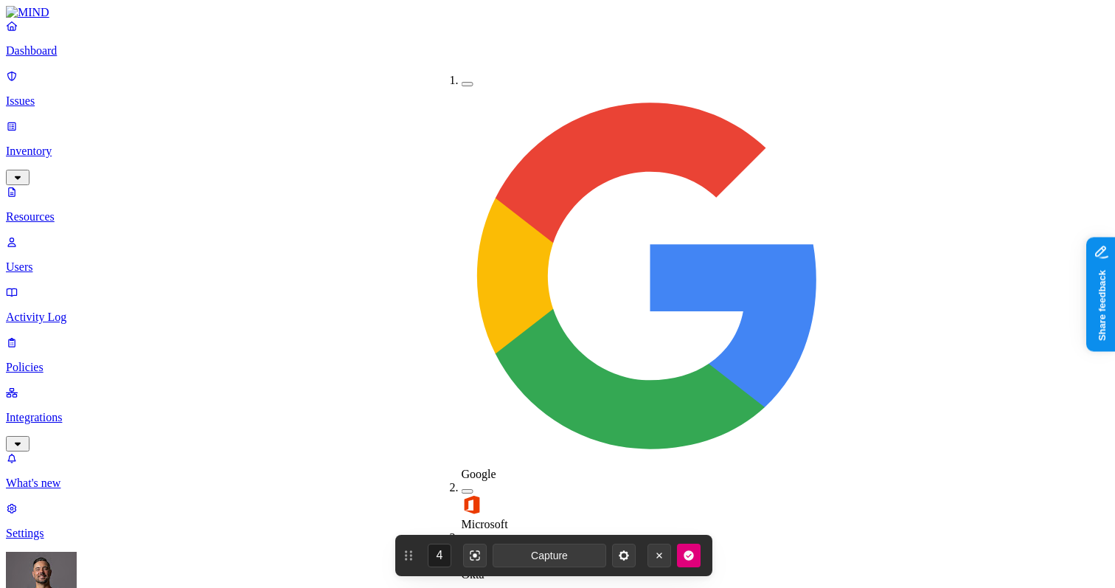
click at [461, 531] on div "Okta" at bounding box center [461, 556] width 0 height 50
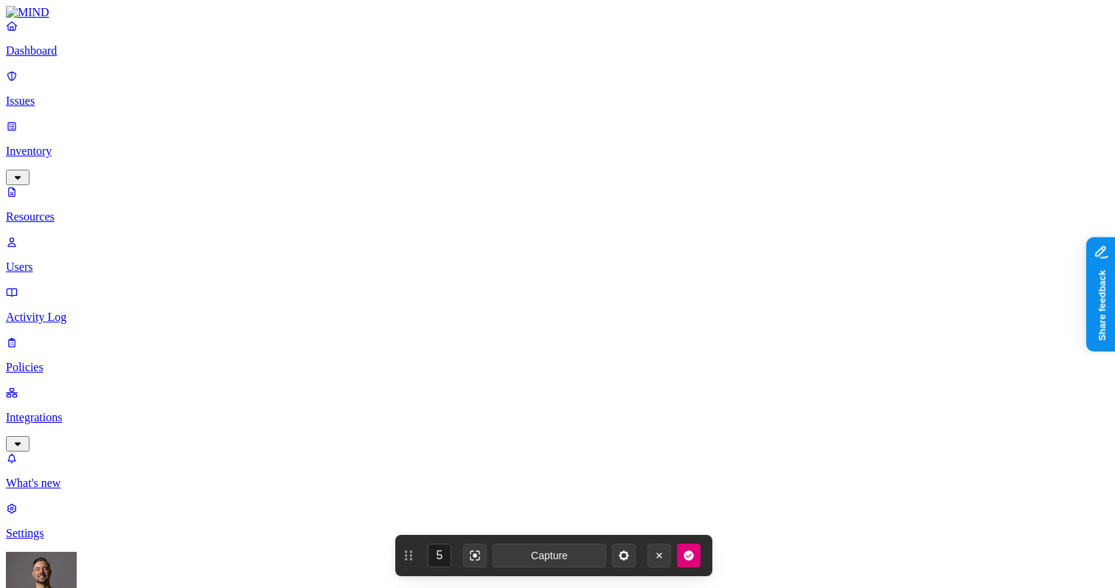
click at [66, 360] on p "Policies" at bounding box center [557, 366] width 1103 height 13
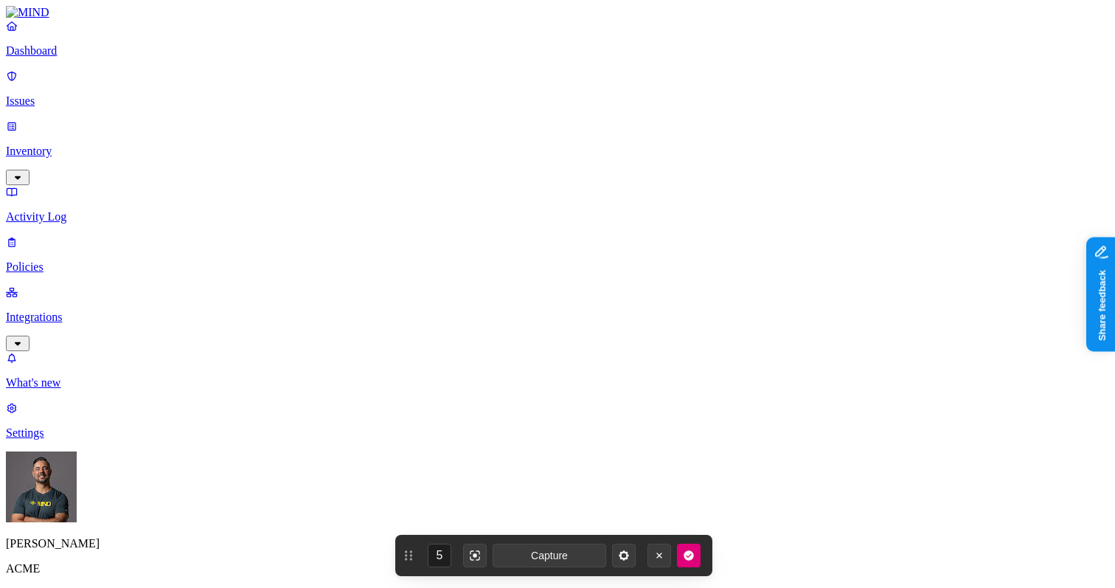
type input "PHI to GenAI (Okta Users)"
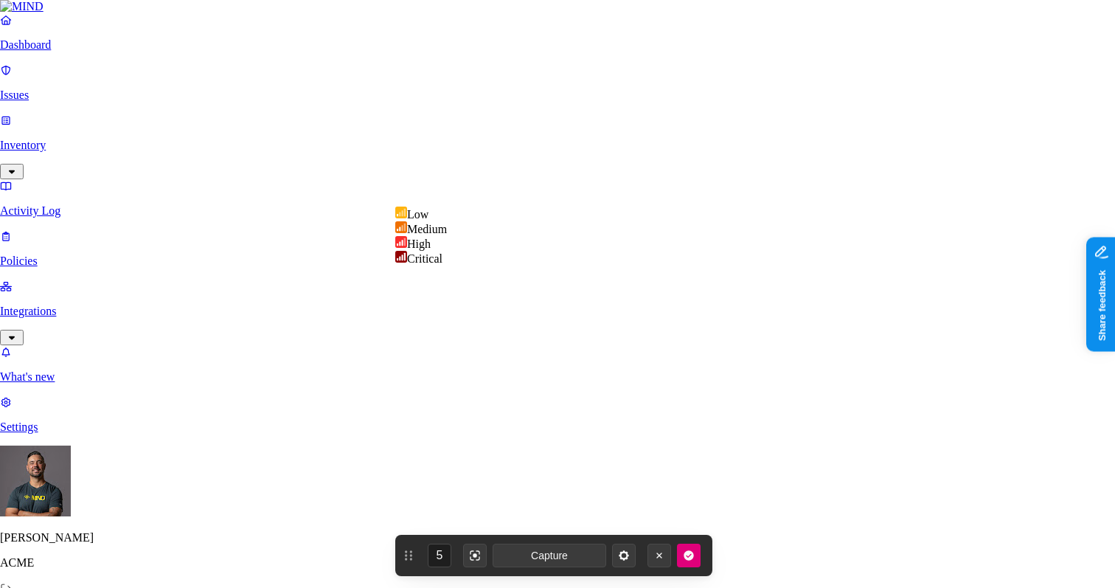
select select "3"
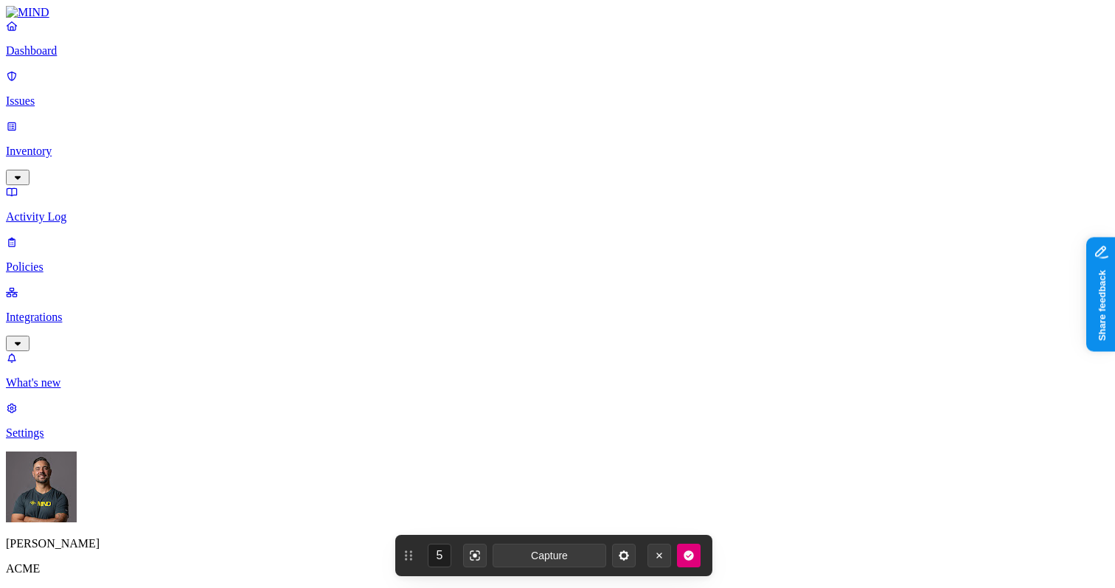
scroll to position [359, 0]
click at [484, 309] on label "Classification" at bounding box center [485, 302] width 65 height 13
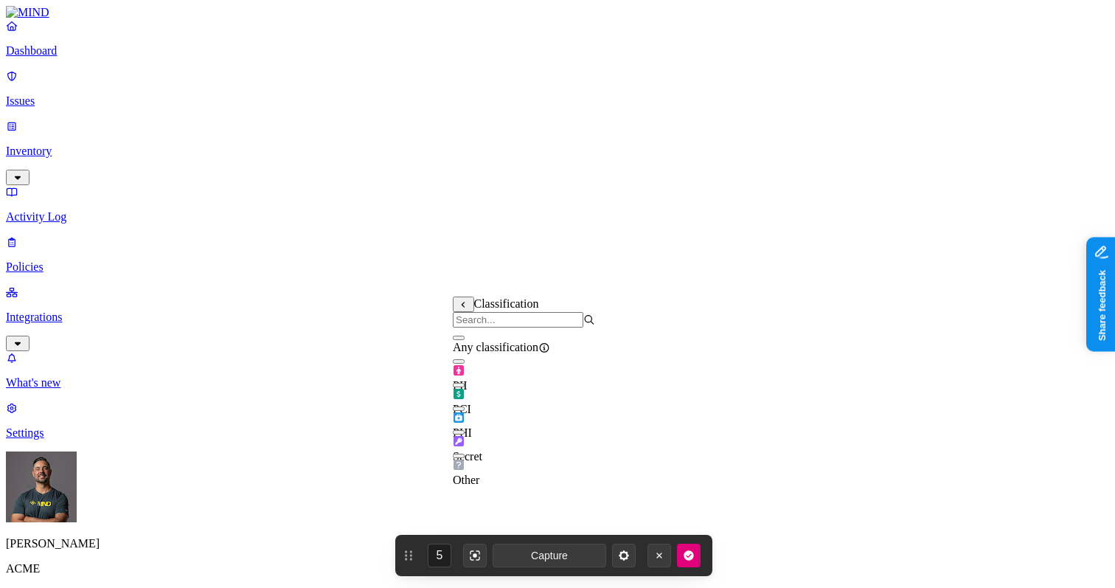
click at [464, 411] on button "button" at bounding box center [459, 408] width 12 height 4
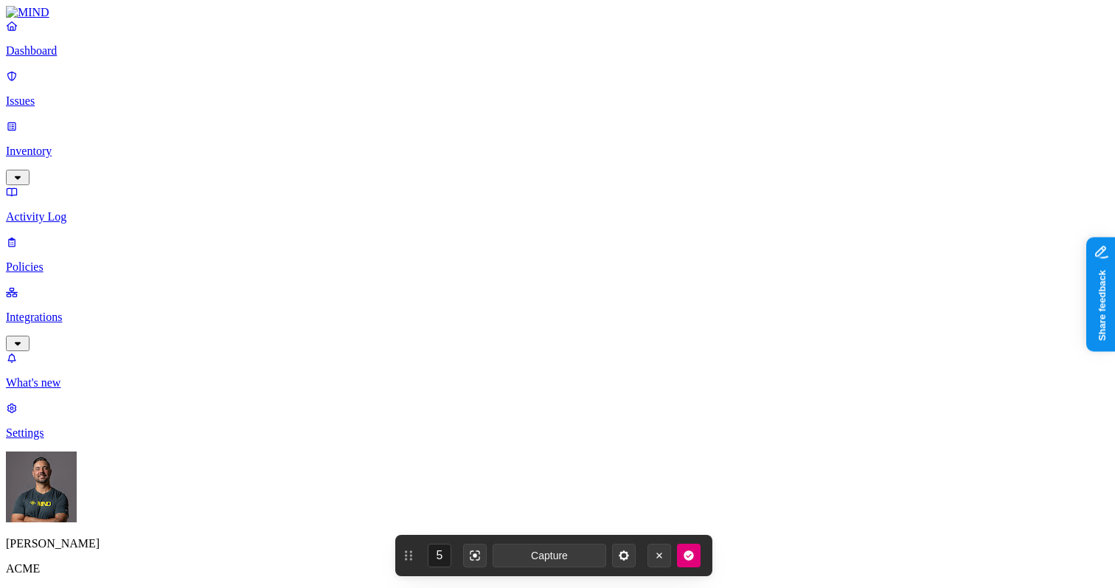
drag, startPoint x: 299, startPoint y: 340, endPoint x: 374, endPoint y: 334, distance: 74.7
click at [504, 282] on label "Web Category" at bounding box center [499, 278] width 43 height 26
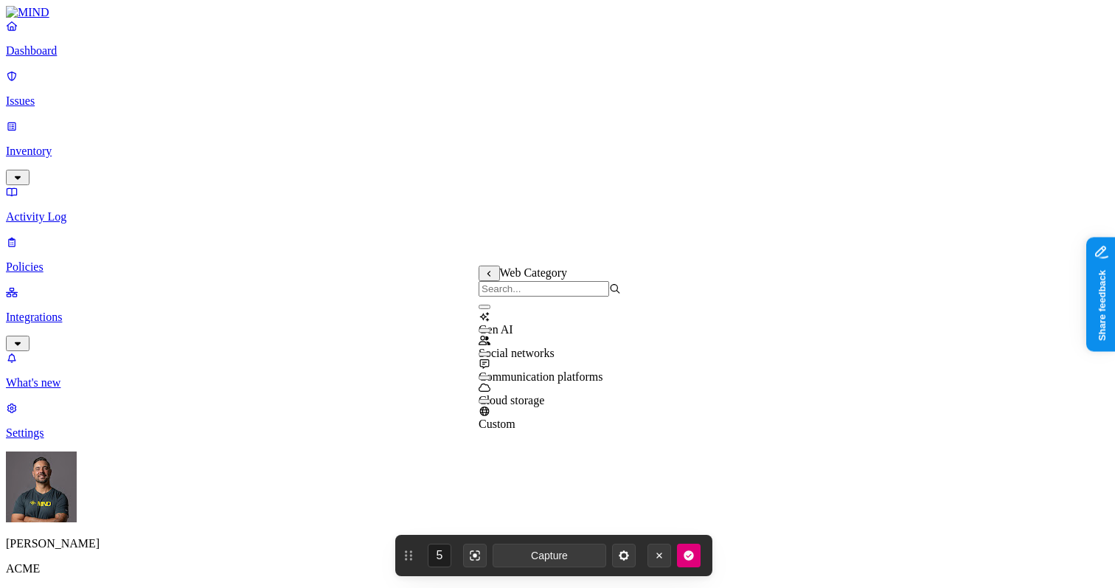
click at [499, 327] on div "Gen AI" at bounding box center [549, 316] width 142 height 40
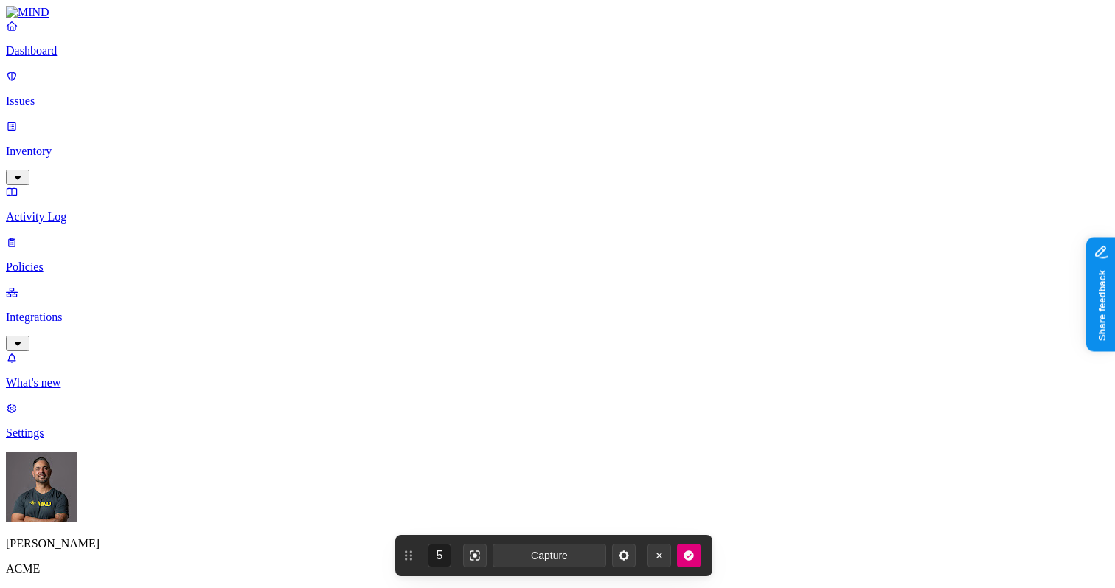
drag, startPoint x: 323, startPoint y: 299, endPoint x: 436, endPoint y: 311, distance: 113.5
click at [503, 387] on label "Groups" at bounding box center [485, 380] width 35 height 13
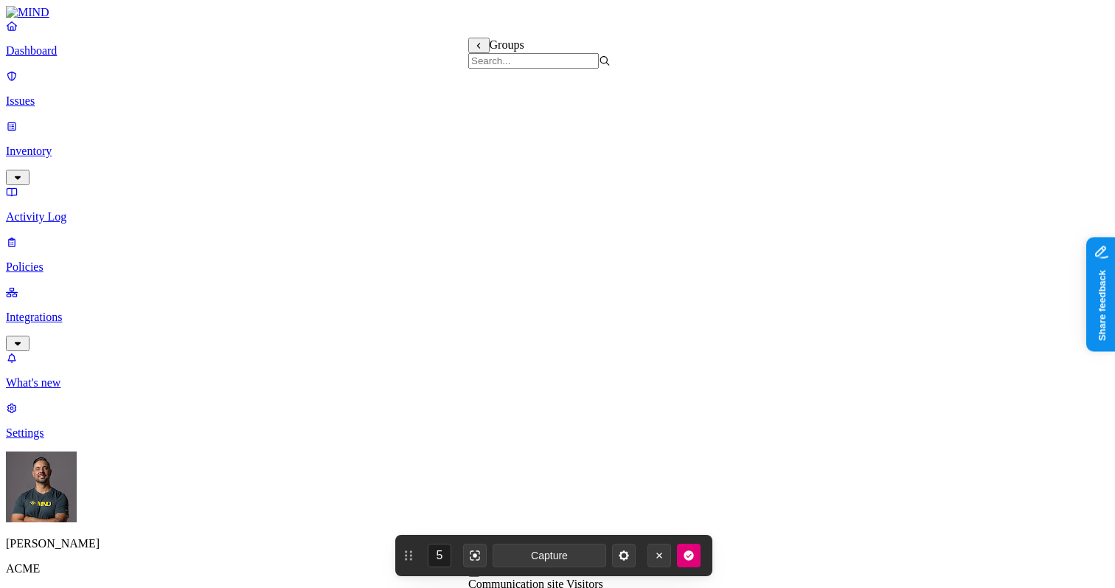
type button "on"
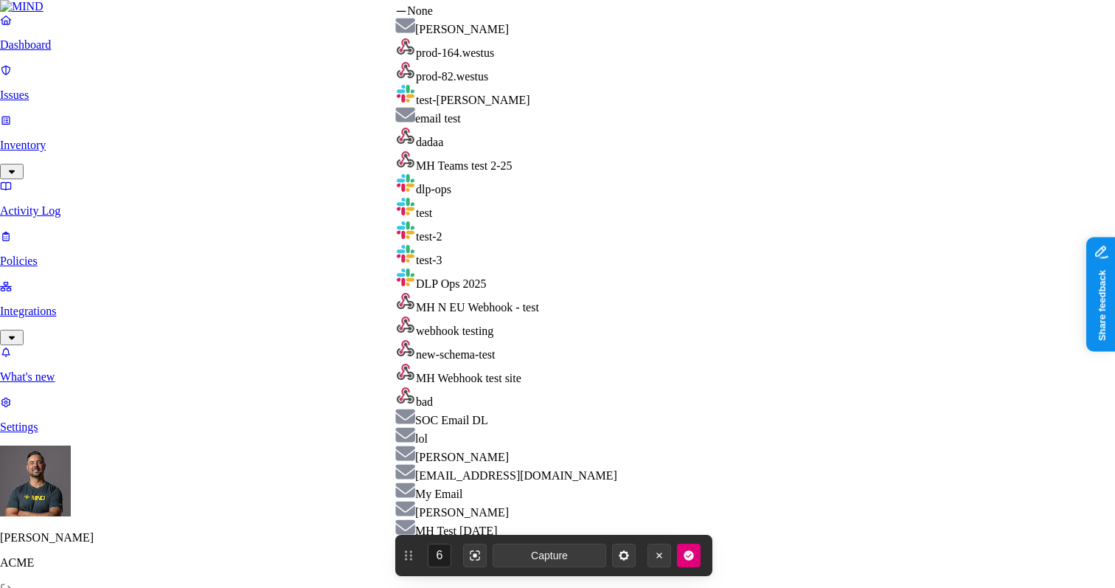
select select "01917527-5d6b-77bc-85a1-b44119ff008d"
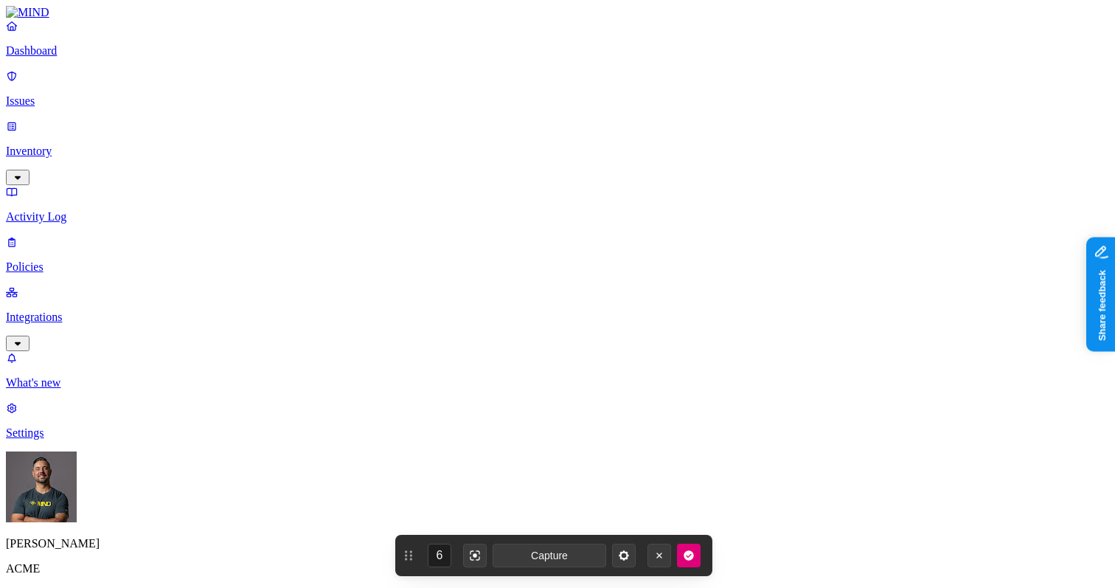
scroll to position [950, 0]
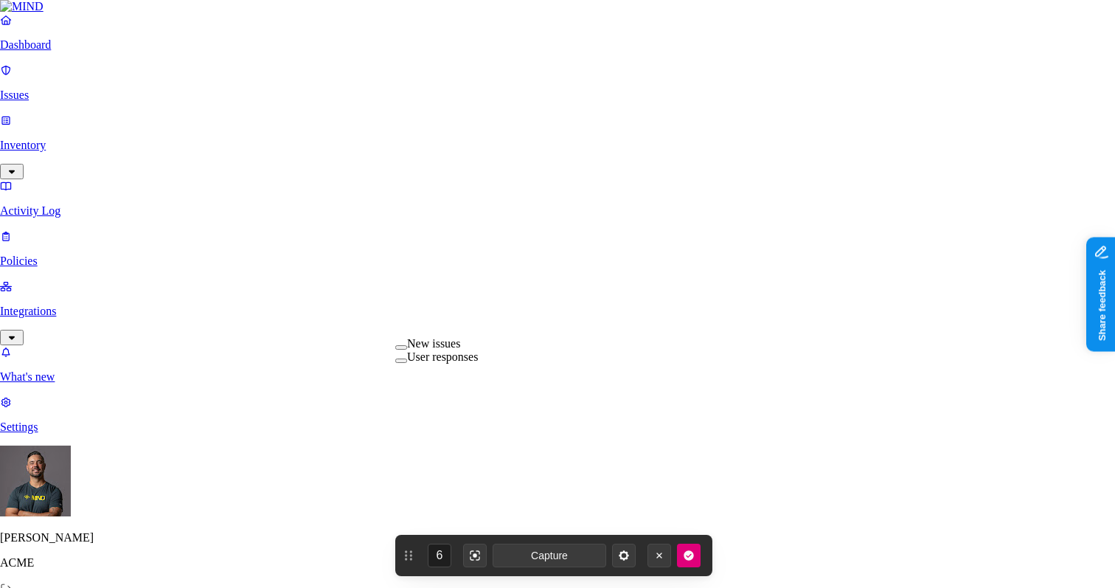
click at [441, 349] on label "New issues" at bounding box center [433, 343] width 53 height 13
click at [436, 365] on label "User responses" at bounding box center [442, 358] width 71 height 13
drag, startPoint x: 326, startPoint y: 392, endPoint x: 335, endPoint y: 390, distance: 9.1
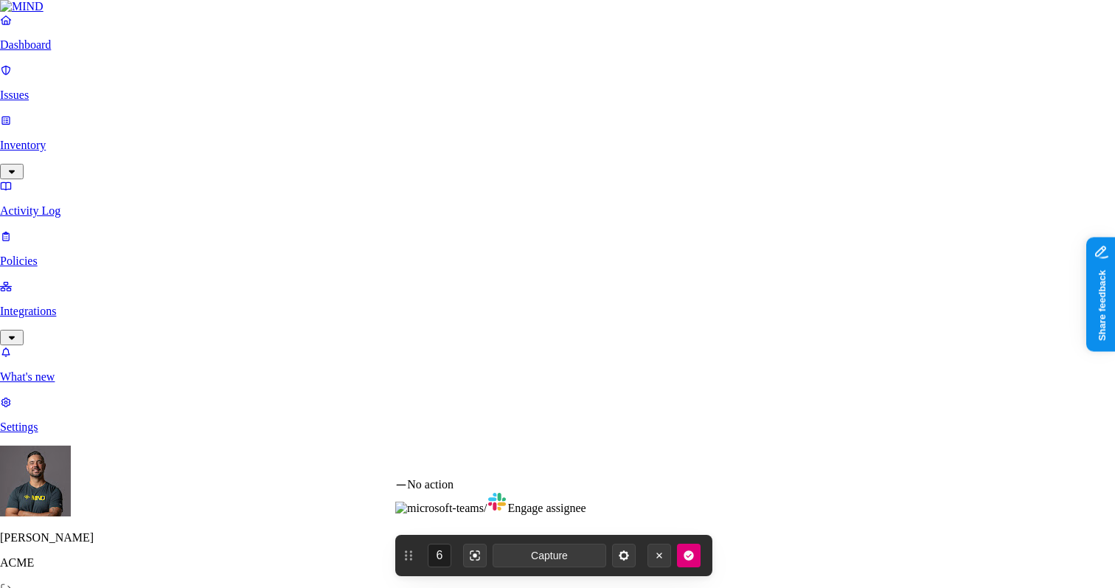
select select "1"
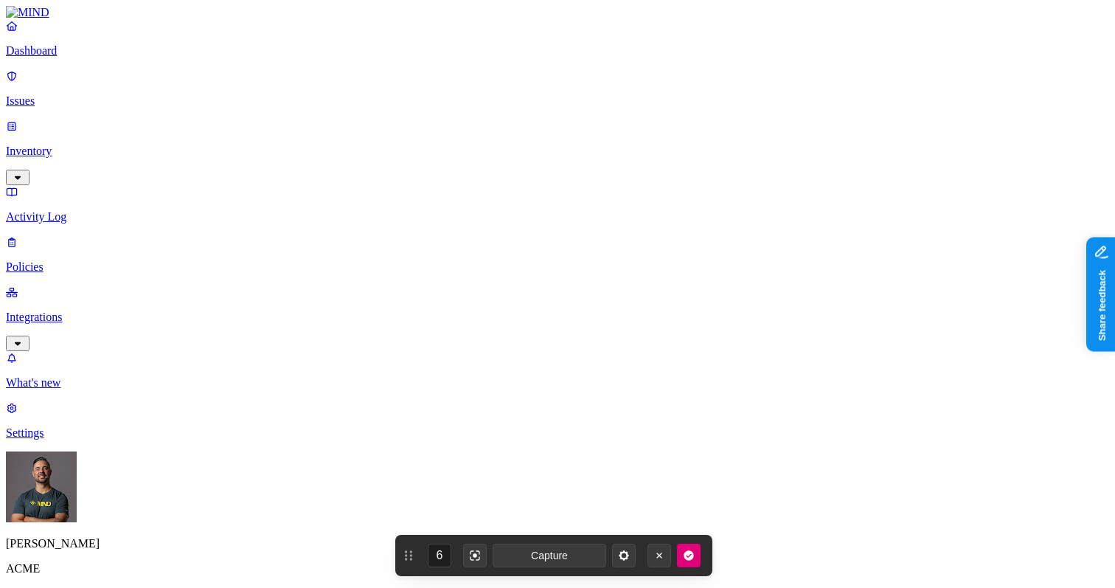
click at [686, 556] on icon "button" at bounding box center [689, 555] width 12 height 12
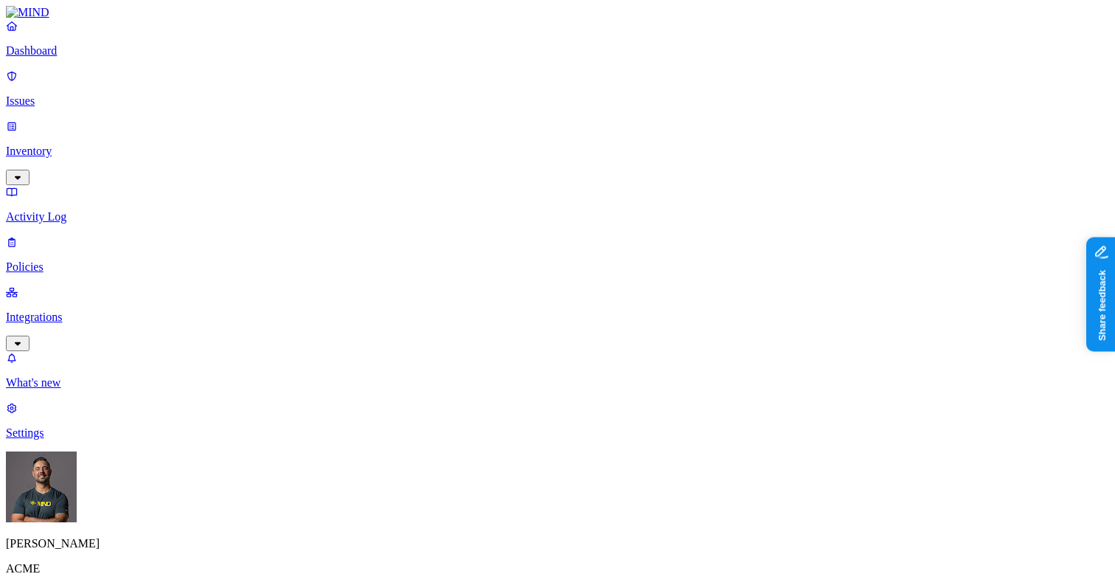
scroll to position [0, 0]
click at [70, 58] on p "Dashboard" at bounding box center [557, 50] width 1103 height 13
